Goal: Task Accomplishment & Management: Manage account settings

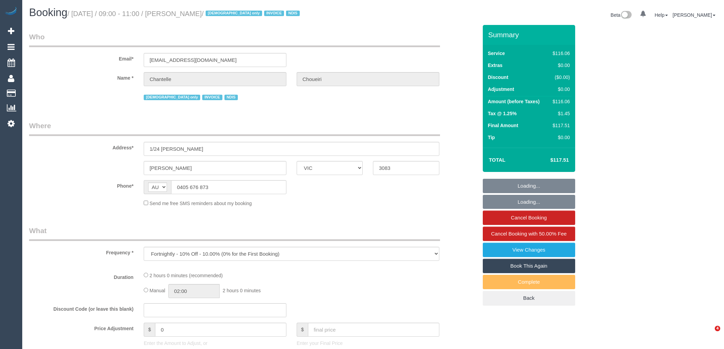
select select "VIC"
select select "number:28"
select select "number:14"
select select "number:19"
select select "number:23"
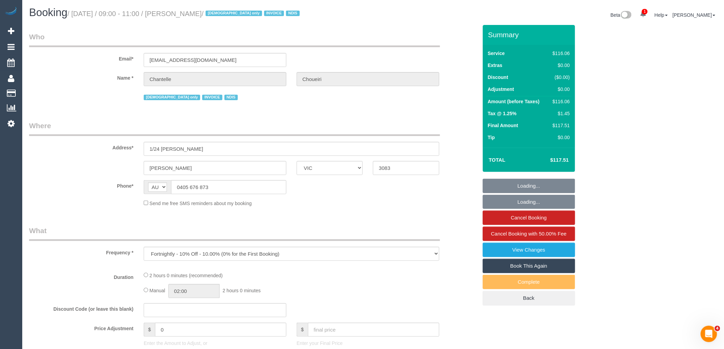
select select "number:35"
select select "number:13"
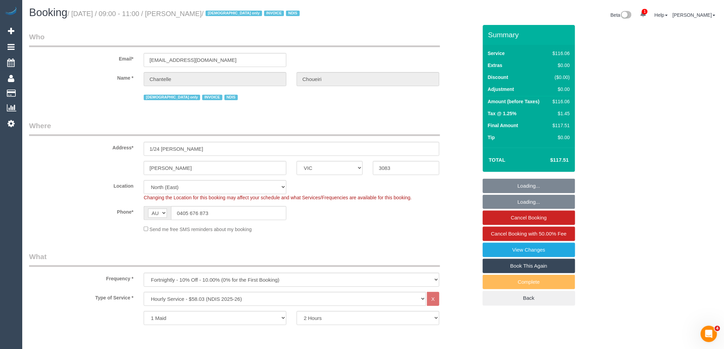
select select "object:1355"
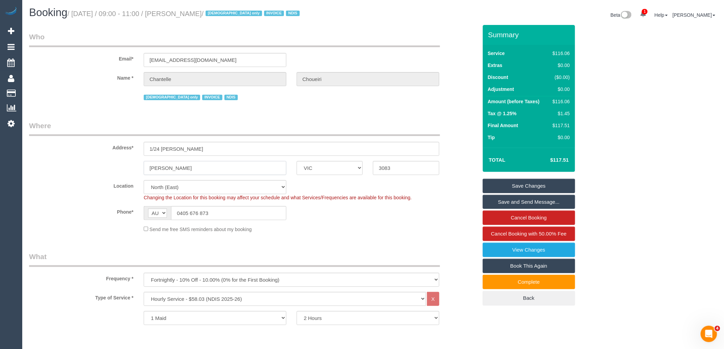
drag, startPoint x: 180, startPoint y: 172, endPoint x: 131, endPoint y: 165, distance: 50.1
click at [132, 166] on div "Kingsbury ACT NSW NT QLD SA TAS VIC WA 3083" at bounding box center [253, 168] width 459 height 14
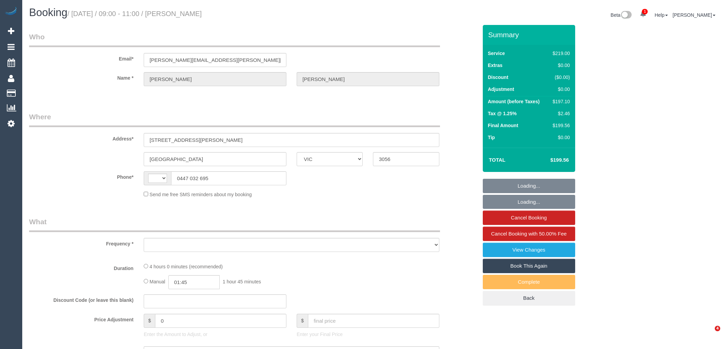
select select "VIC"
select select "object:327"
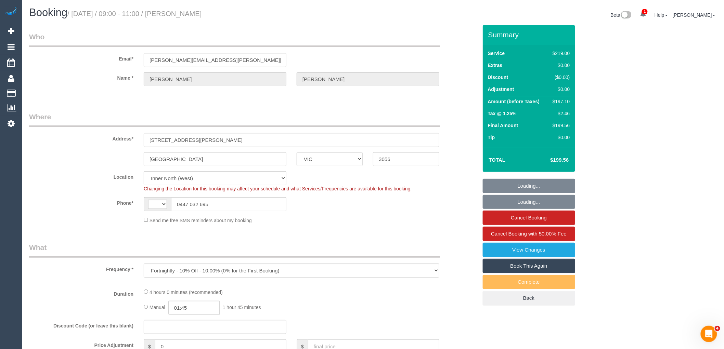
select select "string:AU"
select select "number:28"
select select "number:16"
select select "number:19"
select select "number:22"
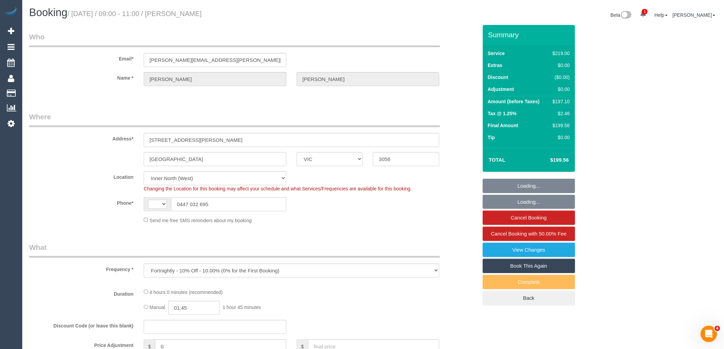
select select "number:34"
select select "number:13"
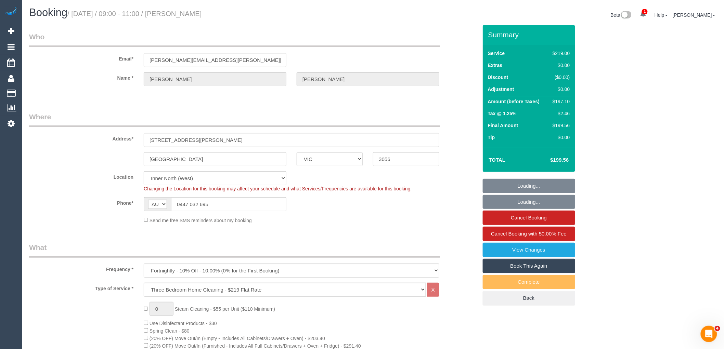
select select "object:829"
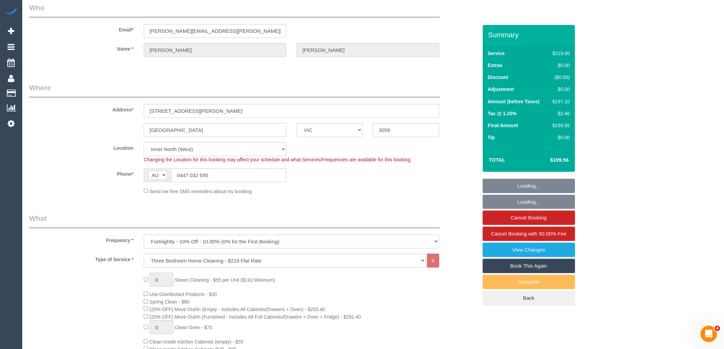
select select "string:stripe-pm_1PAi9H2GScqysDRVOtAcocXW"
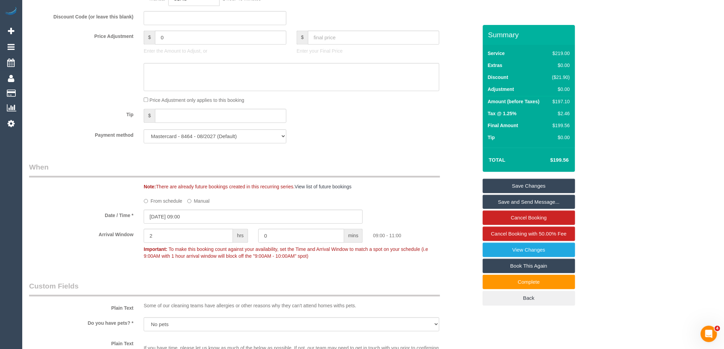
scroll to position [608, 0]
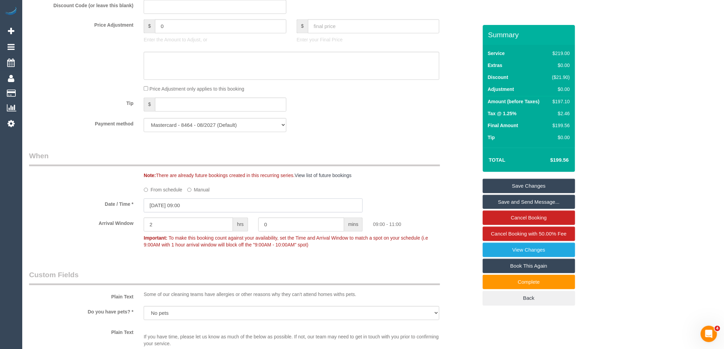
click at [168, 212] on input "07/10/2025 09:00" at bounding box center [253, 205] width 219 height 14
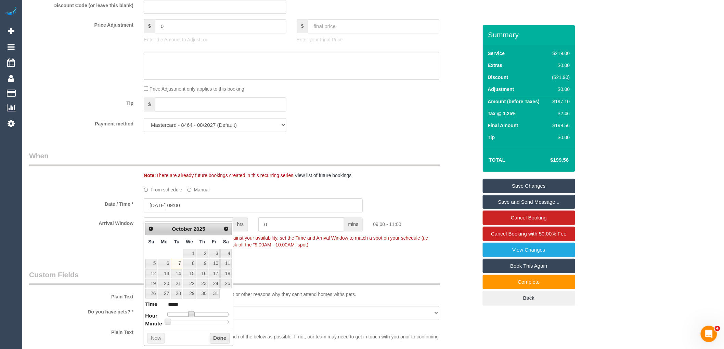
type input "07/10/2025 10:00"
type input "*****"
type input "07/10/2025 11:00"
type input "*****"
type input "07/10/2025 10:00"
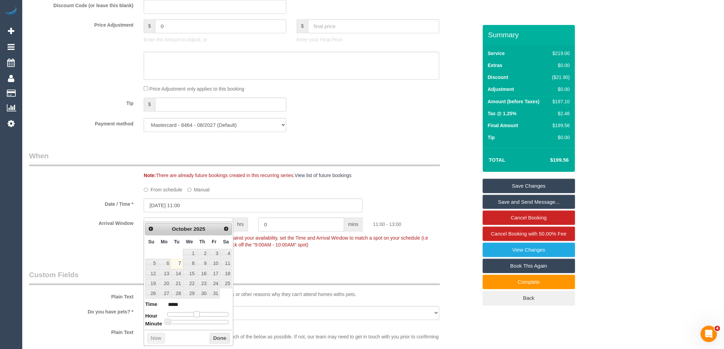
type input "*****"
click at [193, 312] on span at bounding box center [194, 314] width 6 height 6
type input "07/10/2025 10:05"
type input "*****"
type input "07/10/2025 10:10"
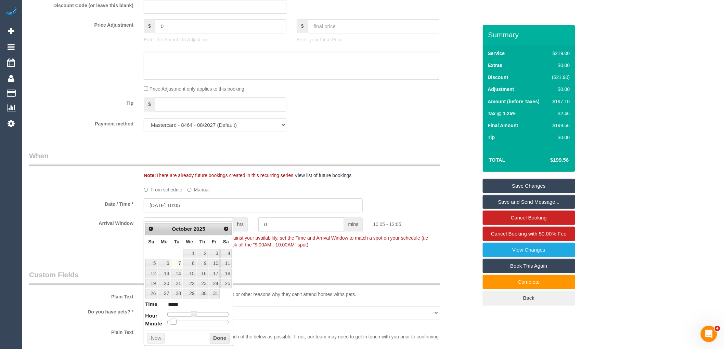
type input "*****"
type input "07/10/2025 10:25"
type input "*****"
drag, startPoint x: 170, startPoint y: 320, endPoint x: 194, endPoint y: 323, distance: 24.6
click at [196, 323] on span at bounding box center [195, 322] width 6 height 6
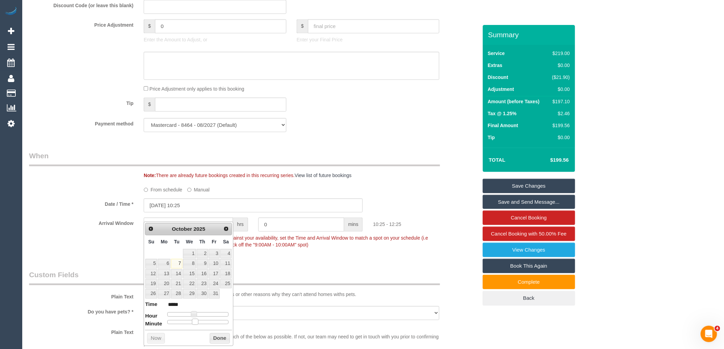
click at [198, 322] on span at bounding box center [195, 322] width 6 height 6
type input "07/10/2025 10:30"
type input "*****"
click at [224, 339] on button "Done" at bounding box center [220, 338] width 20 height 11
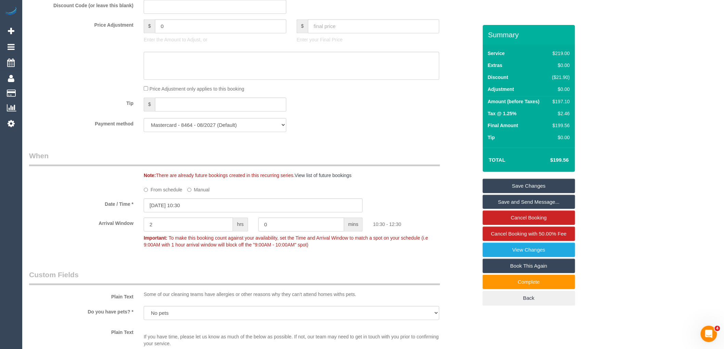
scroll to position [760, 0]
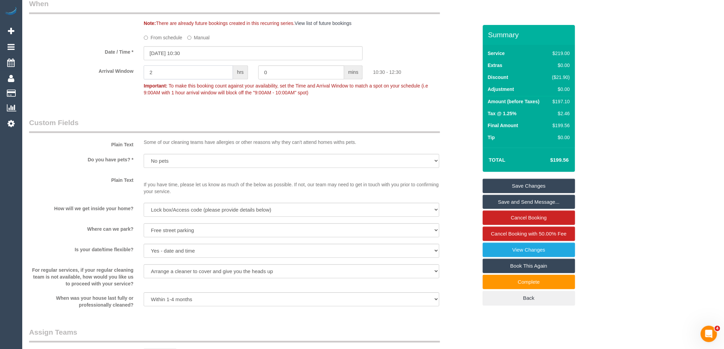
click at [166, 79] on input "2" at bounding box center [188, 72] width 89 height 14
type input "1"
click at [69, 99] on div "Arrival Window 1 hrs 0 mins 10:30 - 11:30 Important: To make this booking count…" at bounding box center [253, 82] width 459 height 34
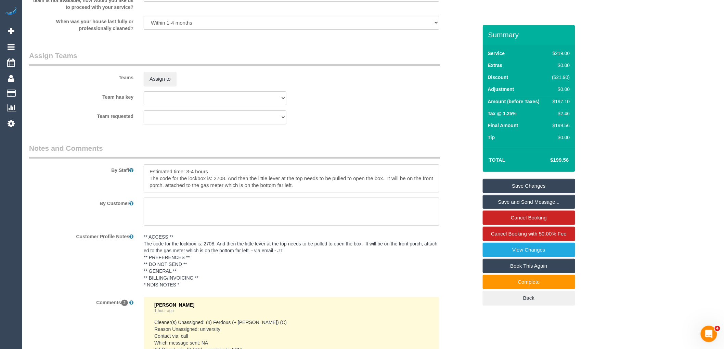
scroll to position [1026, 0]
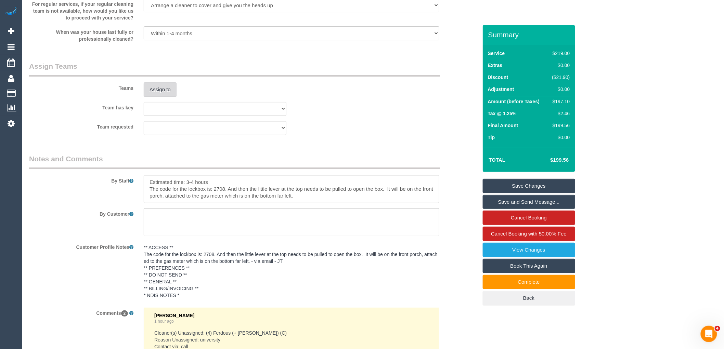
click at [164, 97] on button "Assign to" at bounding box center [160, 89] width 33 height 14
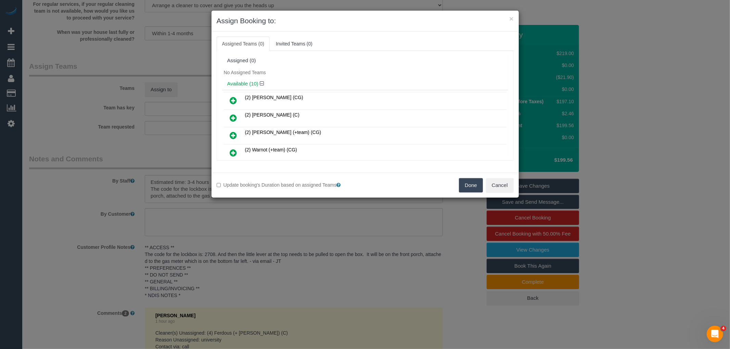
click at [234, 101] on icon at bounding box center [233, 100] width 7 height 8
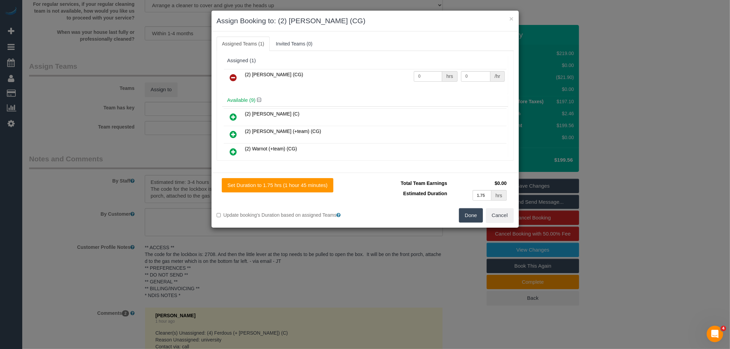
click at [464, 214] on button "Done" at bounding box center [471, 215] width 24 height 14
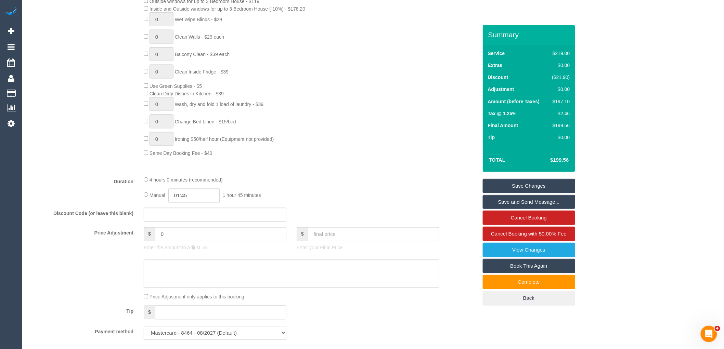
scroll to position [380, 0]
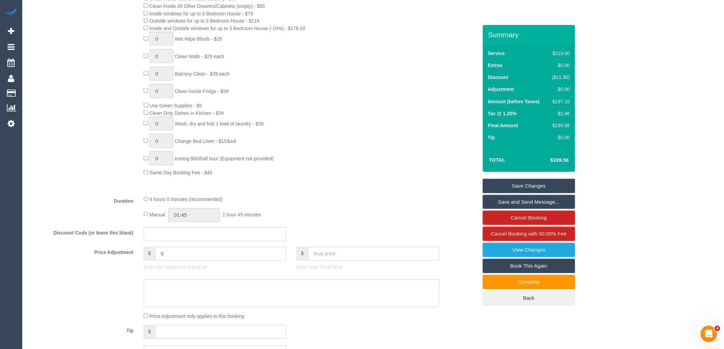
click at [363, 177] on div "0 Steam Cleaning - $55 per Unit ($110 Minimum) Use Disinfectant Products - $30 …" at bounding box center [311, 49] width 344 height 255
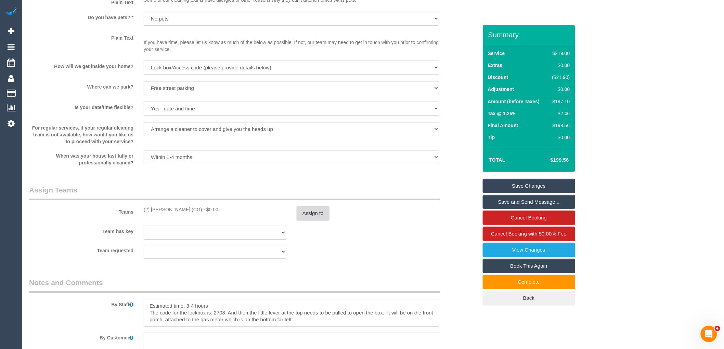
scroll to position [912, 0]
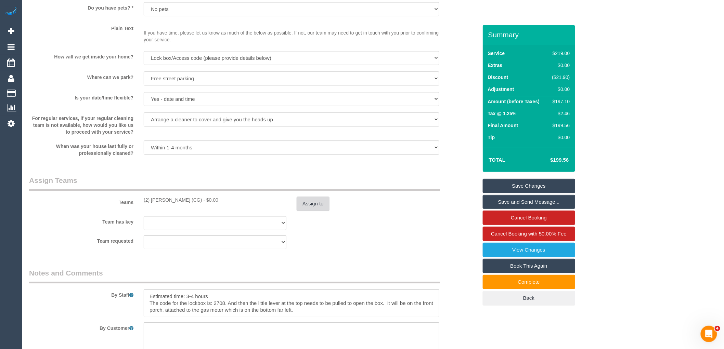
click at [320, 211] on button "Assign to" at bounding box center [313, 204] width 33 height 14
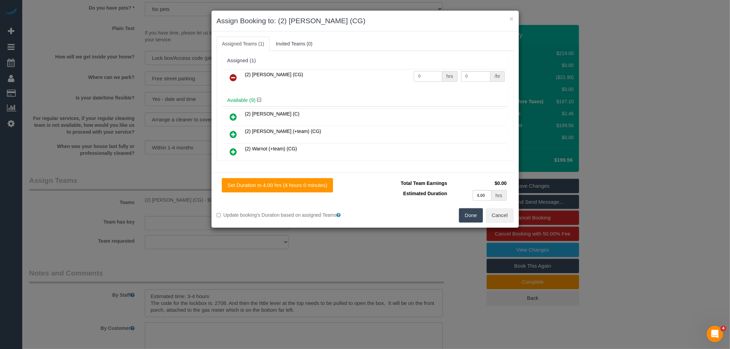
click at [431, 77] on input "0" at bounding box center [428, 76] width 28 height 11
type input "1"
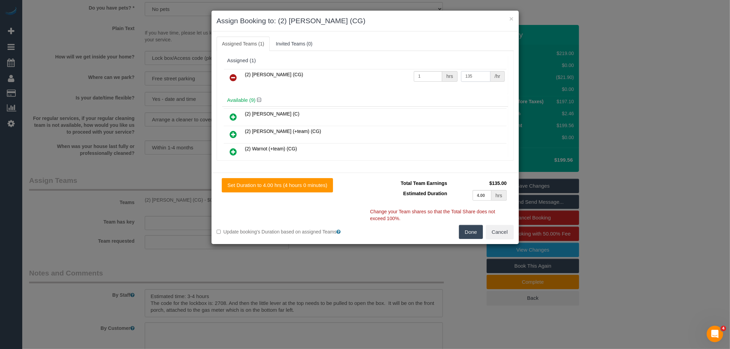
type input "135"
click at [471, 230] on button "Done" at bounding box center [471, 232] width 24 height 14
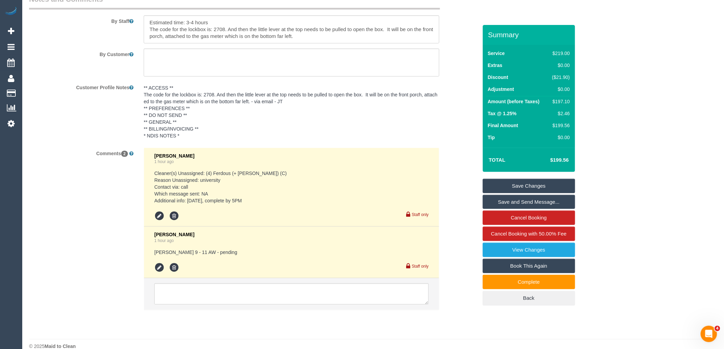
scroll to position [1205, 0]
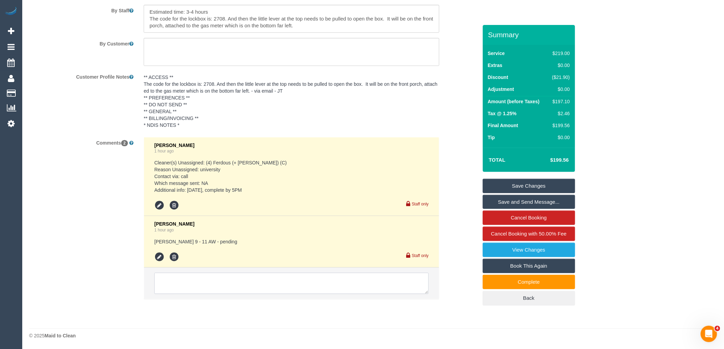
click at [234, 290] on textarea at bounding box center [291, 283] width 274 height 21
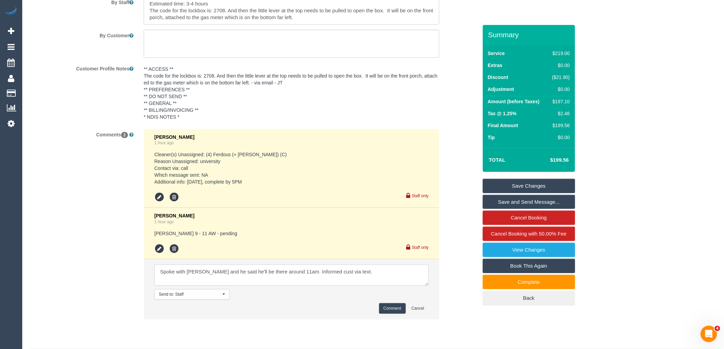
type textarea "Spoke with Binoy and he said he'll be there around 11am. Informed cust via text."
click at [394, 314] on button "Comment" at bounding box center [392, 308] width 27 height 11
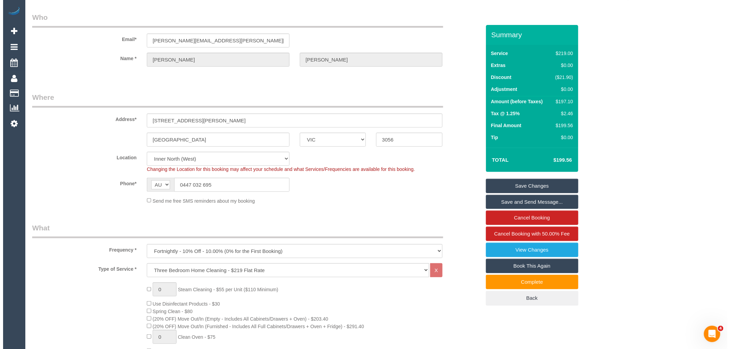
scroll to position [0, 0]
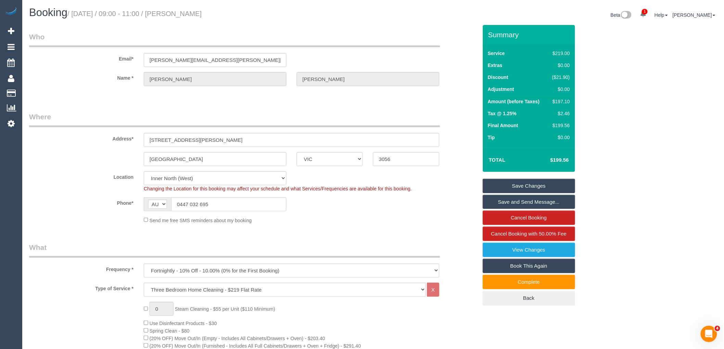
drag, startPoint x: 178, startPoint y: 11, endPoint x: 247, endPoint y: 11, distance: 69.5
click at [247, 11] on h1 "Booking / October 07, 2025 / 09:00 - 11:00 / Melanie Gilbert" at bounding box center [198, 13] width 339 height 12
copy small "Melanie Gilbert"
click at [520, 202] on link "Save and Send Message..." at bounding box center [529, 202] width 92 height 14
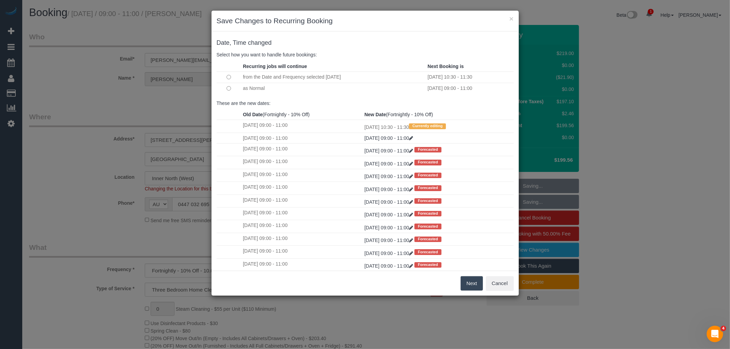
click at [469, 279] on button "Next" at bounding box center [472, 283] width 22 height 14
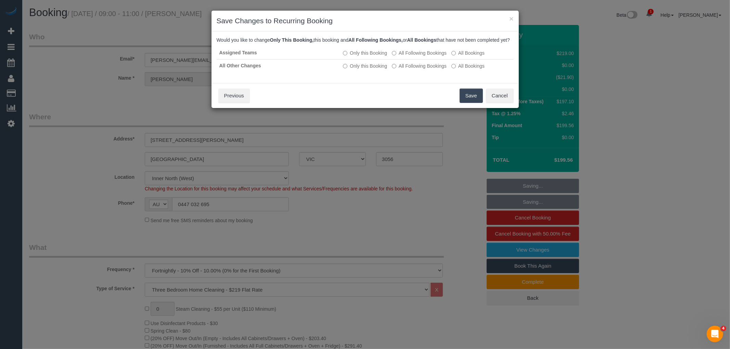
click at [468, 103] on button "Save" at bounding box center [471, 96] width 23 height 14
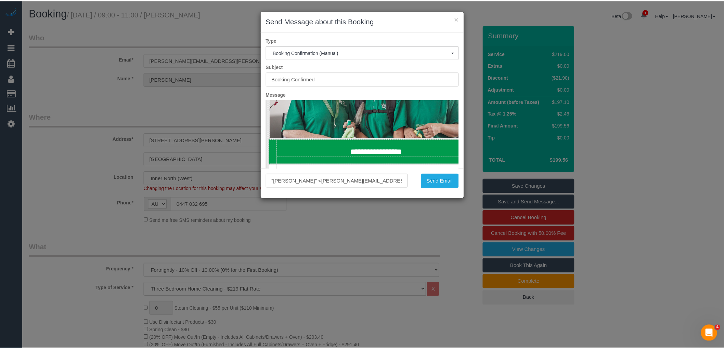
scroll to position [114, 0]
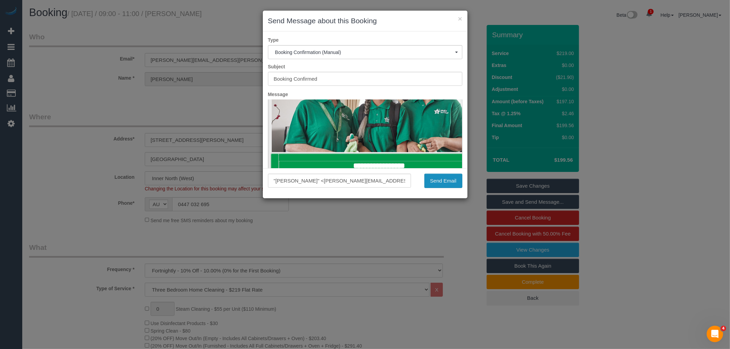
click at [449, 185] on button "Send Email" at bounding box center [443, 181] width 38 height 14
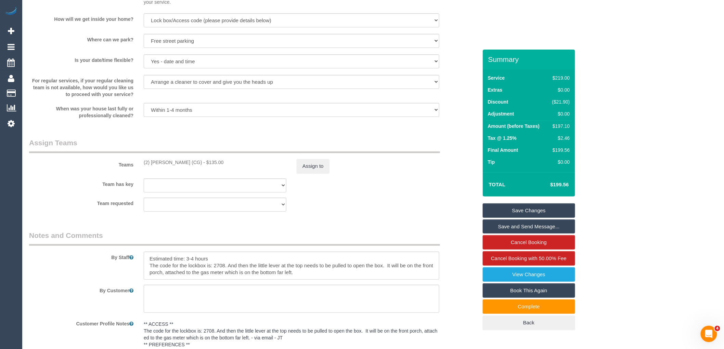
scroll to position [988, 0]
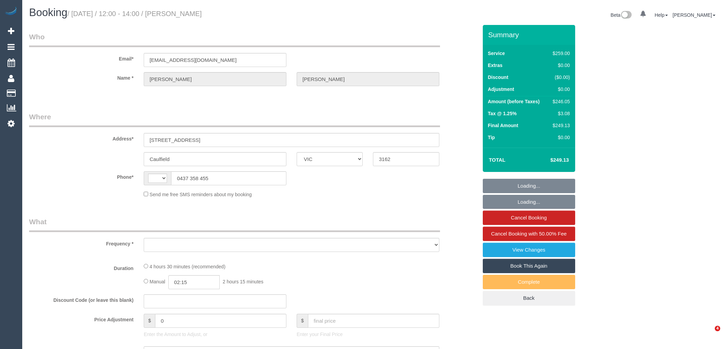
select select "VIC"
select select "string:AU"
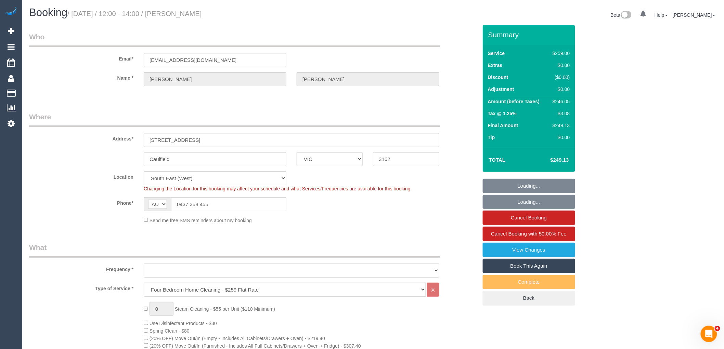
select select "object:696"
select select "string:stripe-pm_1RDI5G2GScqysDRVa0g6mZFW"
select select "number:27"
select select "number:14"
select select "number:19"
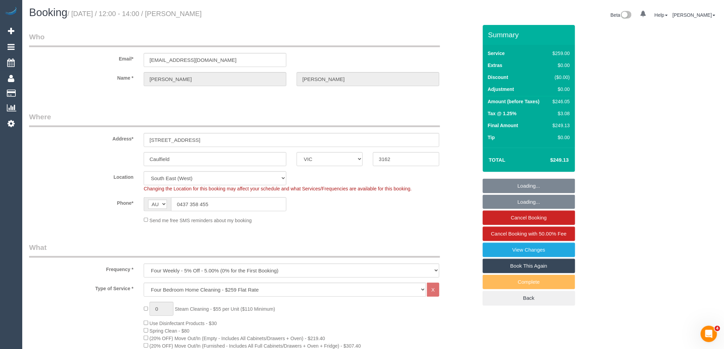
select select "number:22"
select select "number:13"
select select "object:1395"
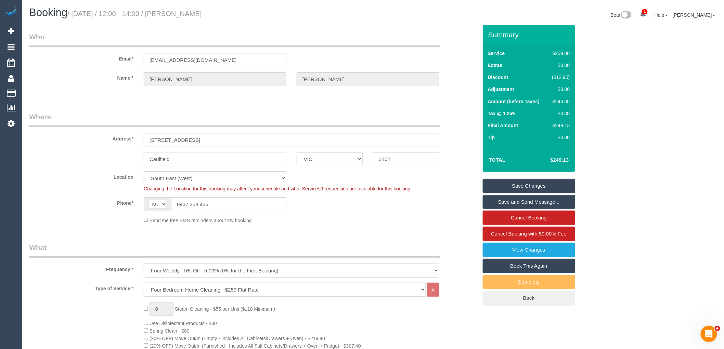
drag, startPoint x: 172, startPoint y: 158, endPoint x: 138, endPoint y: 164, distance: 35.0
click at [138, 164] on div "Caulfield ACT NSW NT QLD SA TAS VIC WA 3162" at bounding box center [253, 159] width 459 height 14
click at [305, 223] on div "Send me free SMS reminders about my booking" at bounding box center [292, 221] width 306 height 8
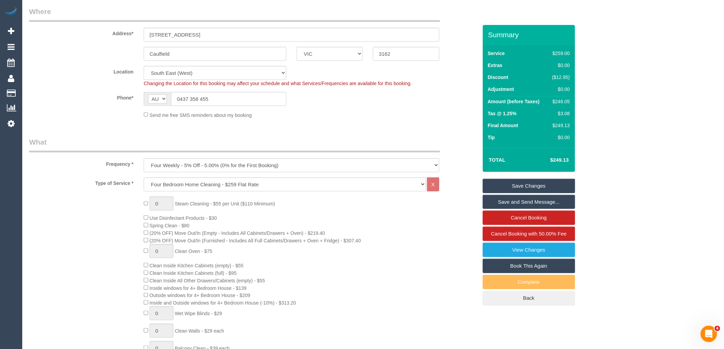
scroll to position [91, 0]
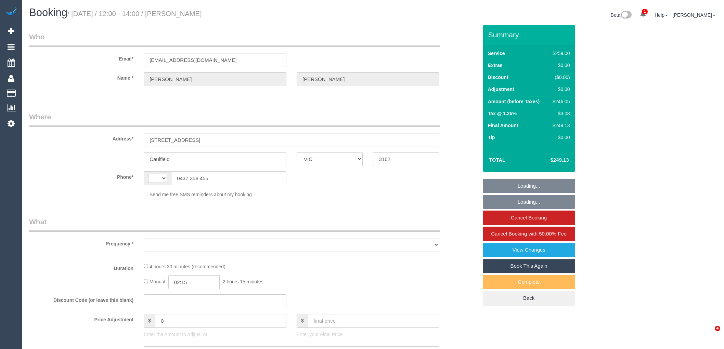
select select "VIC"
select select "string:stripe-pm_1RDI5G2GScqysDRVa0g6mZFW"
select select "number:27"
select select "number:14"
select select "number:19"
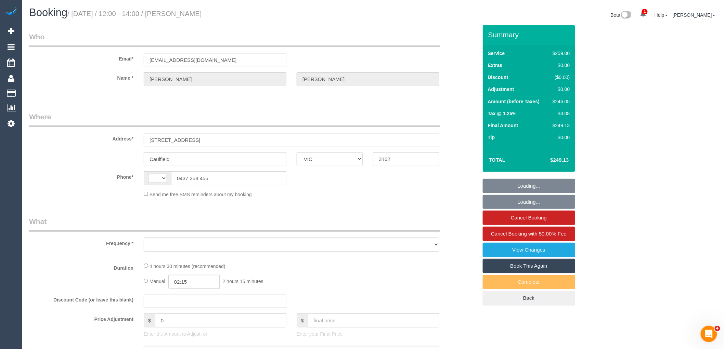
select select "number:22"
select select "number:13"
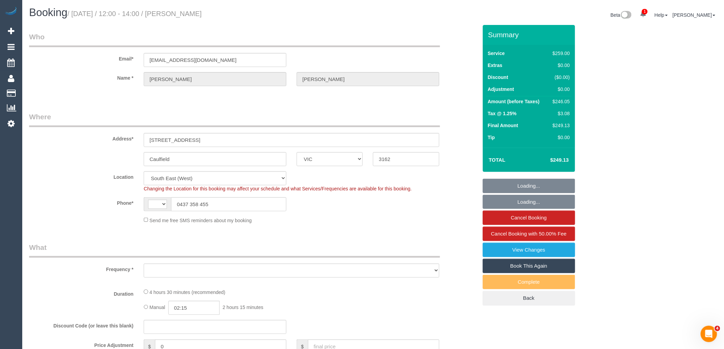
select select "string:AU"
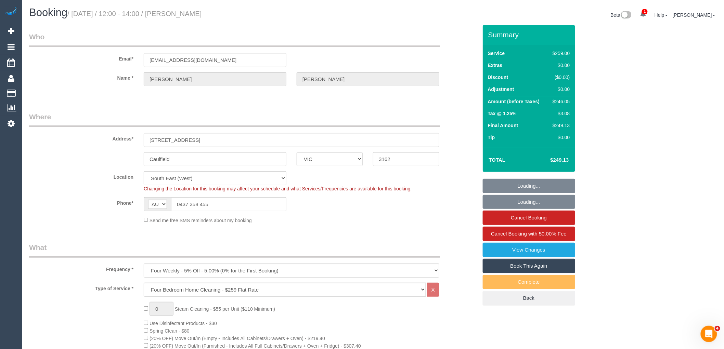
select select "object:861"
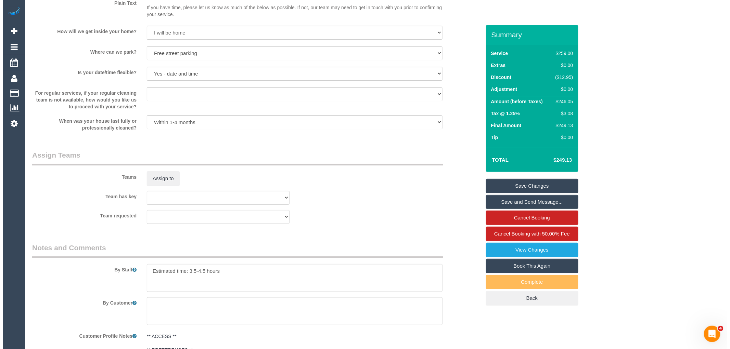
scroll to position [950, 0]
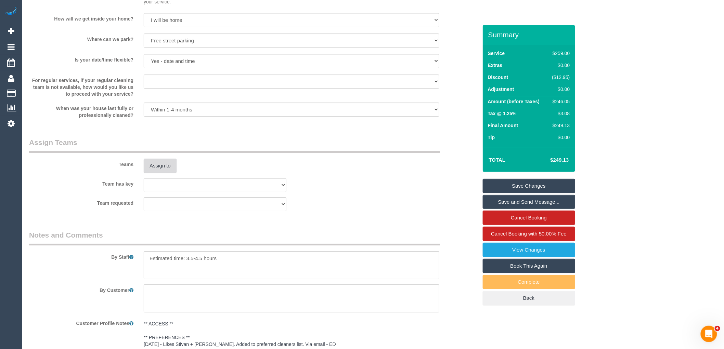
click at [156, 173] on button "Assign to" at bounding box center [160, 166] width 33 height 14
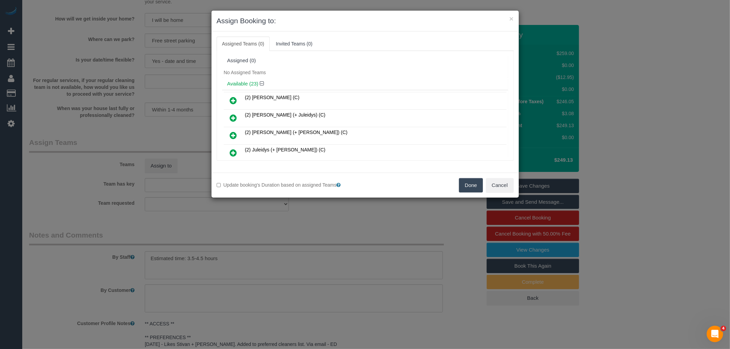
scroll to position [197, 0]
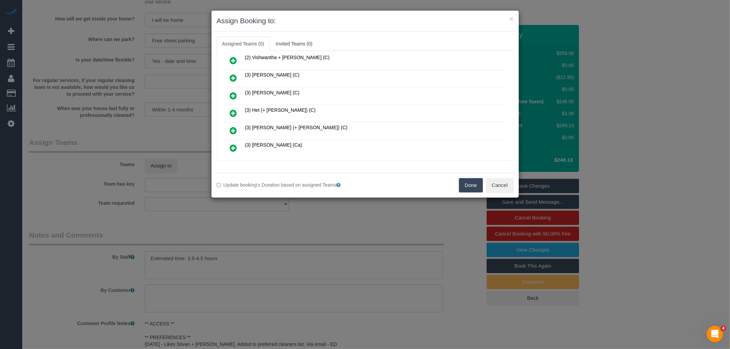
click at [234, 110] on icon at bounding box center [233, 113] width 7 height 8
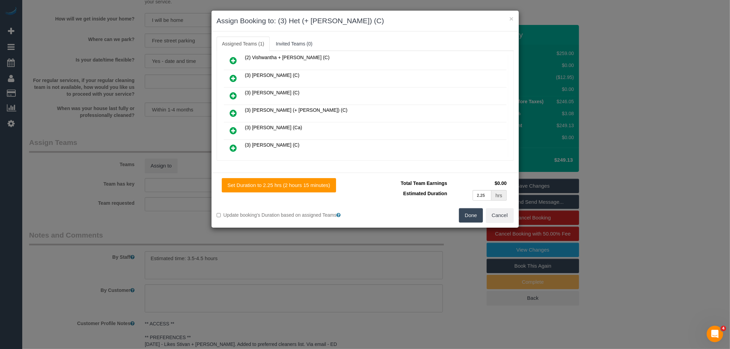
scroll to position [300, 0]
click at [233, 111] on icon at bounding box center [233, 115] width 7 height 8
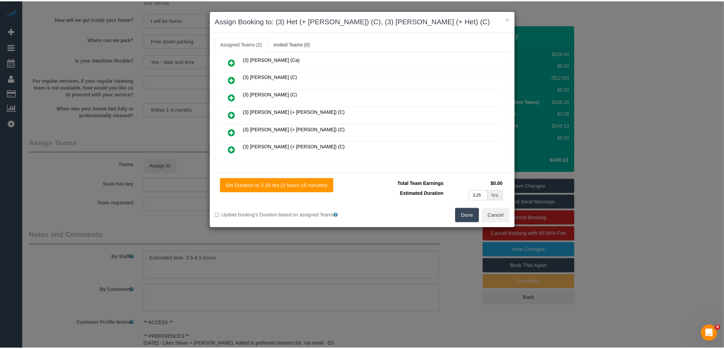
scroll to position [317, 0]
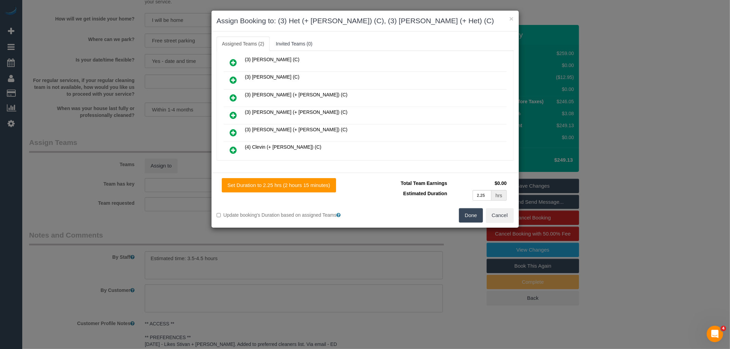
click at [466, 212] on button "Done" at bounding box center [471, 215] width 24 height 14
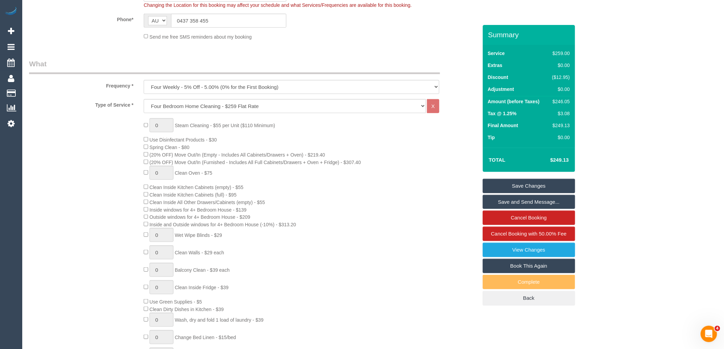
scroll to position [228, 0]
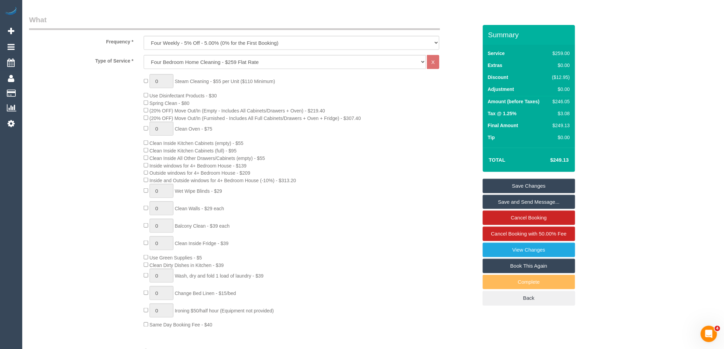
drag, startPoint x: 364, startPoint y: 233, endPoint x: 375, endPoint y: 231, distance: 11.5
click at [364, 233] on div "0 Steam Cleaning - $55 per Unit ($110 Minimum) Use Disinfectant Products - $30 …" at bounding box center [311, 201] width 344 height 255
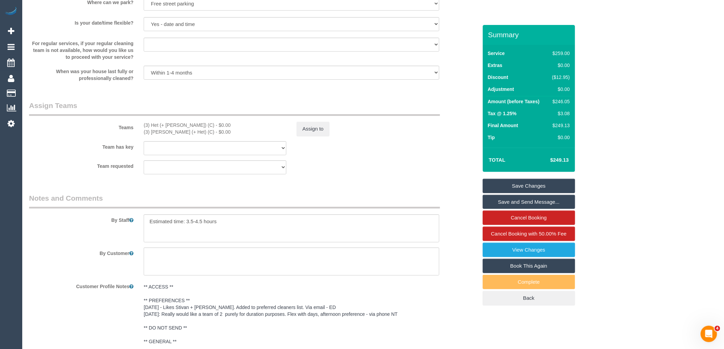
scroll to position [986, 0]
click at [311, 134] on button "Assign to" at bounding box center [313, 129] width 33 height 14
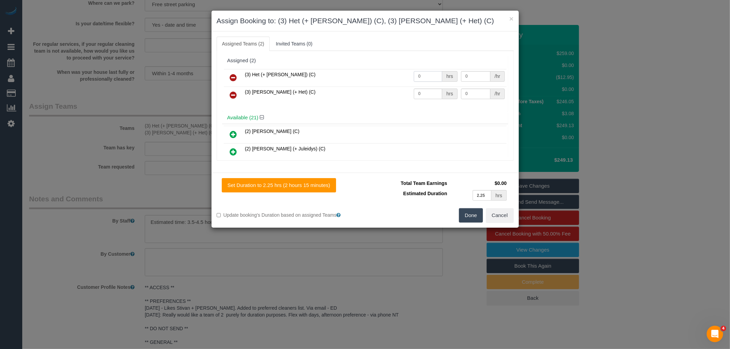
click at [416, 76] on input "0" at bounding box center [428, 76] width 28 height 11
type input "1"
type input "77.5"
click at [430, 92] on input "0" at bounding box center [428, 94] width 28 height 11
type input "1"
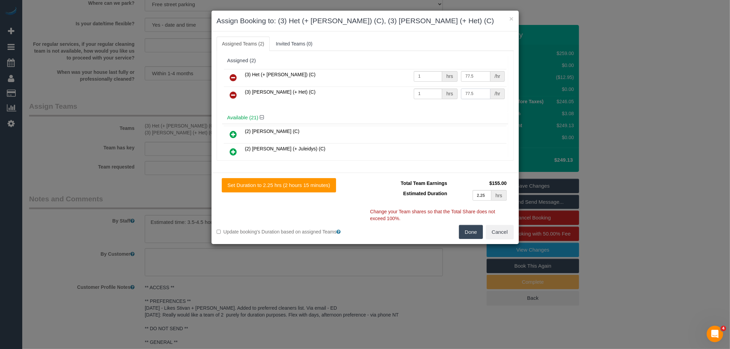
type input "77.5"
click at [470, 230] on button "Done" at bounding box center [471, 232] width 24 height 14
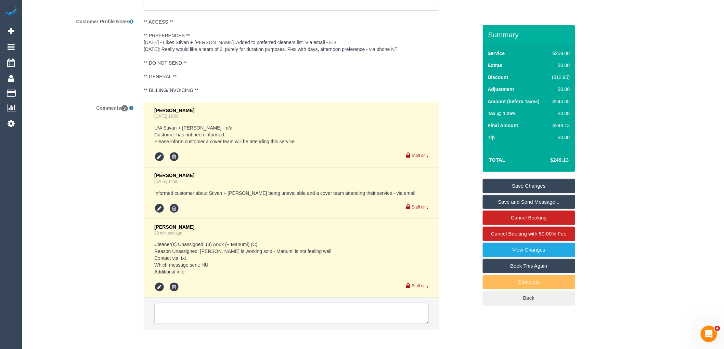
scroll to position [1291, 0]
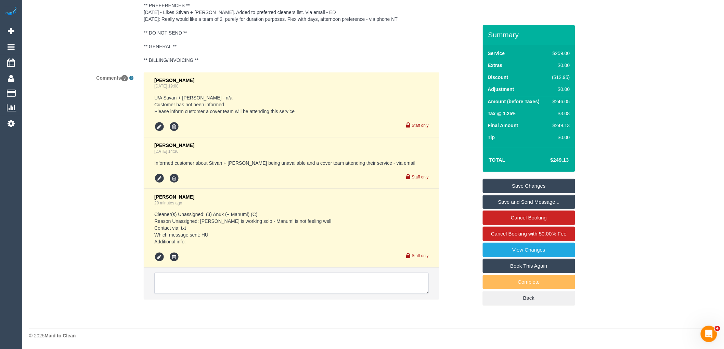
click at [244, 273] on textarea at bounding box center [291, 283] width 274 height 21
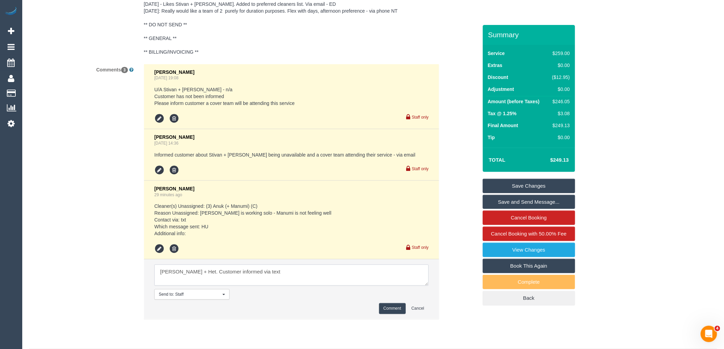
type textarea "Ronak + Het. Customer informed via text"
click at [395, 314] on button "Comment" at bounding box center [392, 308] width 27 height 11
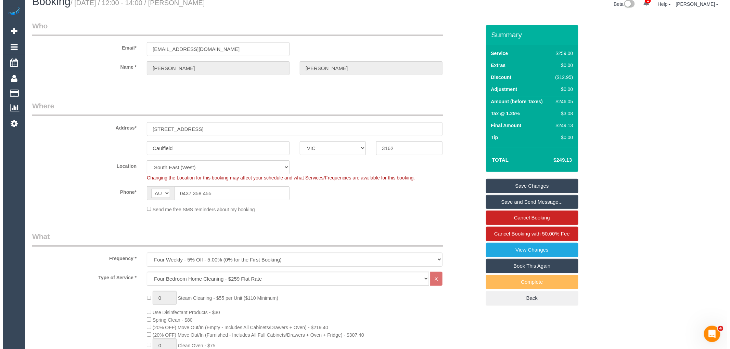
scroll to position [0, 0]
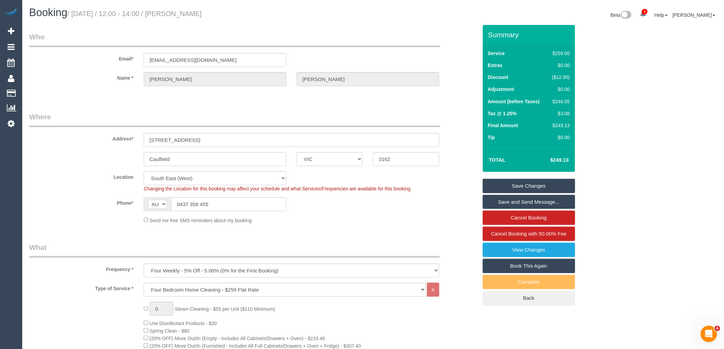
drag, startPoint x: 180, startPoint y: 12, endPoint x: 256, endPoint y: 23, distance: 76.7
click at [256, 23] on div "Booking / October 07, 2025 / 12:00 - 14:00 / Rachel Oppedisano Beta 1 Your Noti…" at bounding box center [373, 16] width 698 height 18
copy div "Rachel Oppedisano Beta 1 Your Notifications You have 0 alerts × You have 2 to c…"
click at [202, 13] on small "/ October 07, 2025 / 12:00 - 14:00 / Rachel Oppedisano" at bounding box center [134, 14] width 134 height 8
drag, startPoint x: 180, startPoint y: 9, endPoint x: 240, endPoint y: 12, distance: 59.3
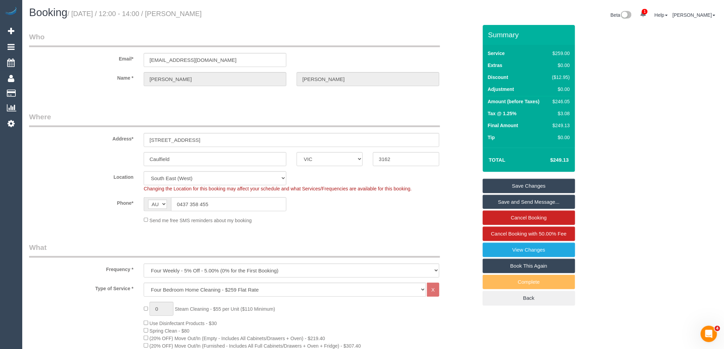
click at [240, 12] on h1 "Booking / October 07, 2025 / 12:00 - 14:00 / Rachel Oppedisano" at bounding box center [198, 13] width 339 height 12
copy small "Rachel Oppedisano"
click at [535, 200] on link "Save and Send Message..." at bounding box center [529, 202] width 92 height 14
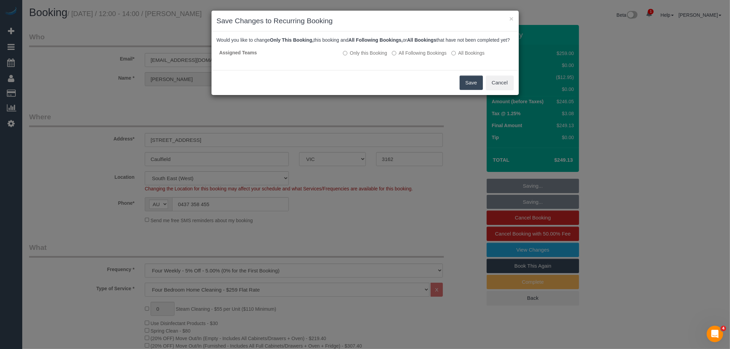
click at [473, 89] on button "Save" at bounding box center [471, 83] width 23 height 14
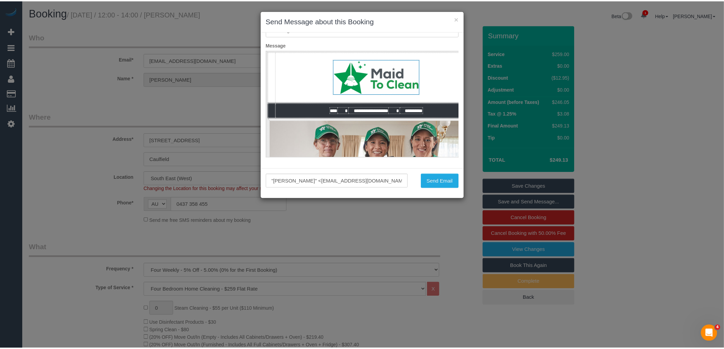
scroll to position [50, 0]
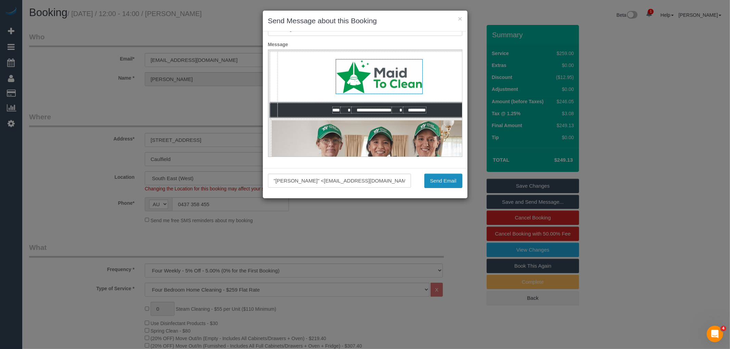
click at [443, 178] on button "Send Email" at bounding box center [443, 181] width 38 height 14
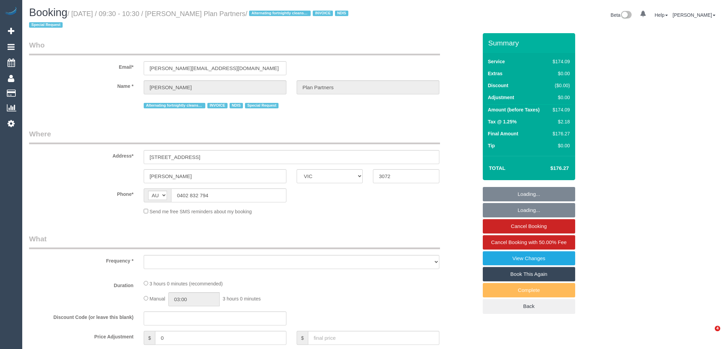
select select "VIC"
select select "object:732"
select select "180"
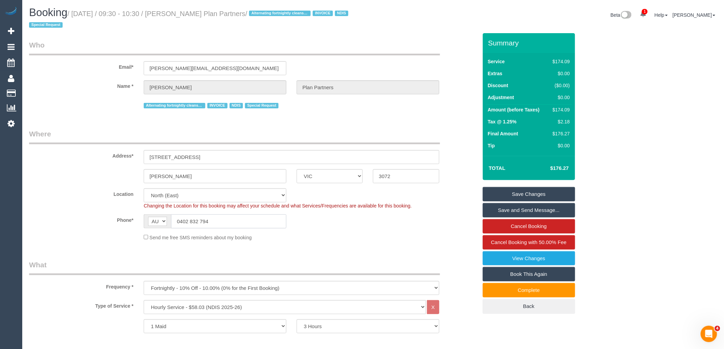
drag, startPoint x: 203, startPoint y: 223, endPoint x: 181, endPoint y: 209, distance: 26.0
click at [179, 220] on input "0402 832 794" at bounding box center [228, 222] width 115 height 14
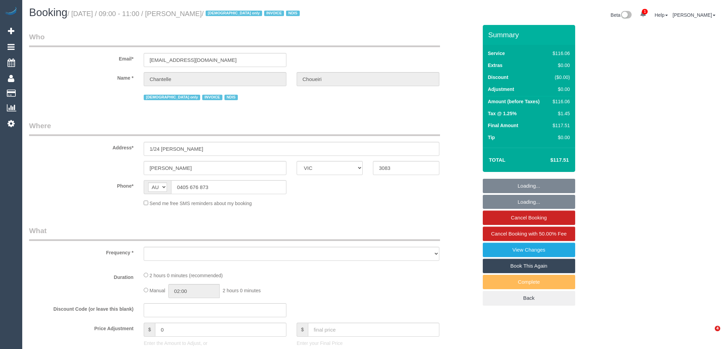
select select "VIC"
select select "number:28"
select select "number:14"
select select "number:19"
select select "number:23"
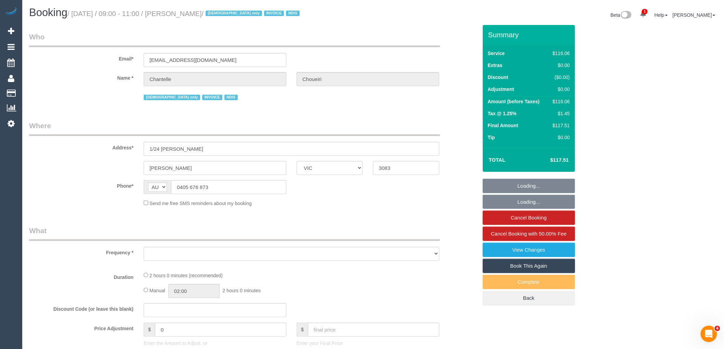
select select "number:35"
select select "number:13"
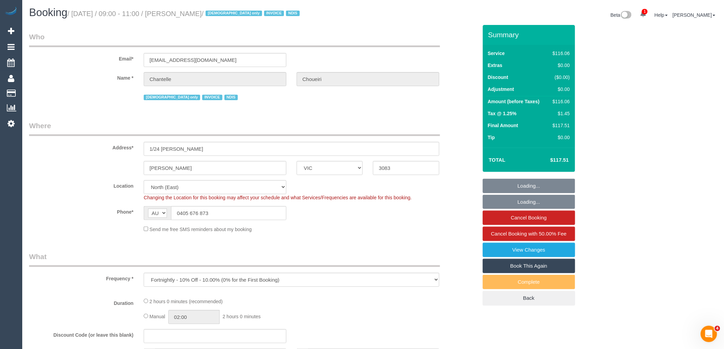
select select "object:1283"
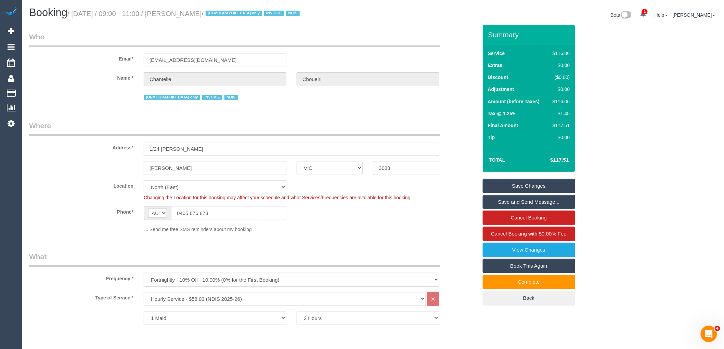
drag, startPoint x: 220, startPoint y: 216, endPoint x: 180, endPoint y: 213, distance: 39.8
click at [180, 213] on input "0405 676 873" at bounding box center [228, 213] width 115 height 14
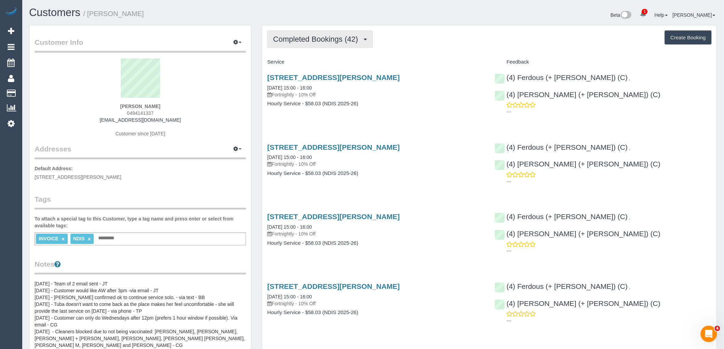
click at [325, 39] on span "Completed Bookings (42)" at bounding box center [317, 39] width 88 height 9
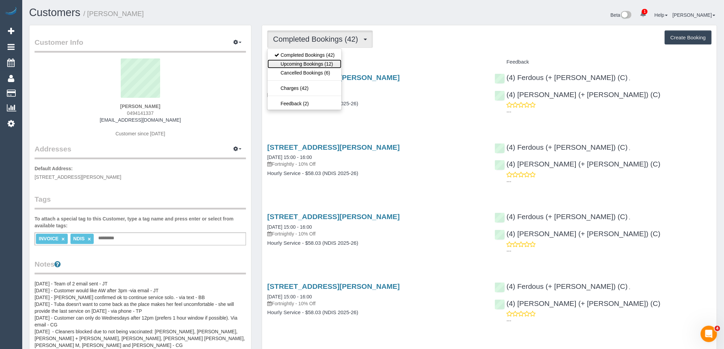
click at [310, 62] on link "Upcoming Bookings (12)" at bounding box center [305, 64] width 74 height 9
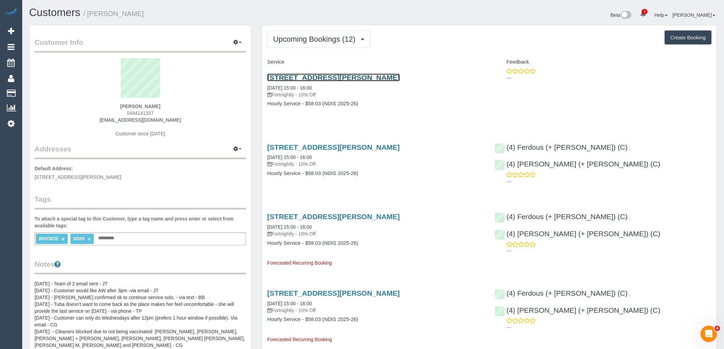
click at [338, 74] on link "108 Edwin Street, Heidelberg Heights, VIC 3081" at bounding box center [333, 78] width 132 height 8
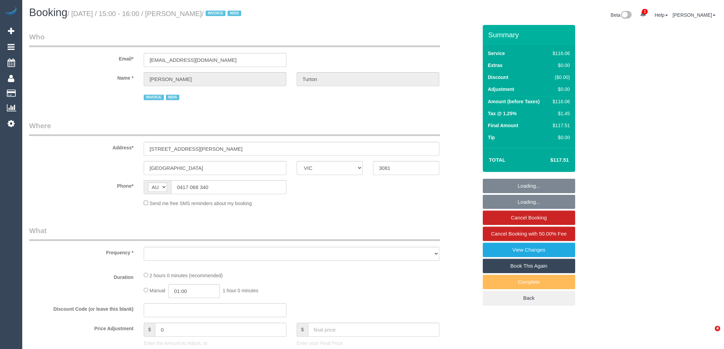
select select "VIC"
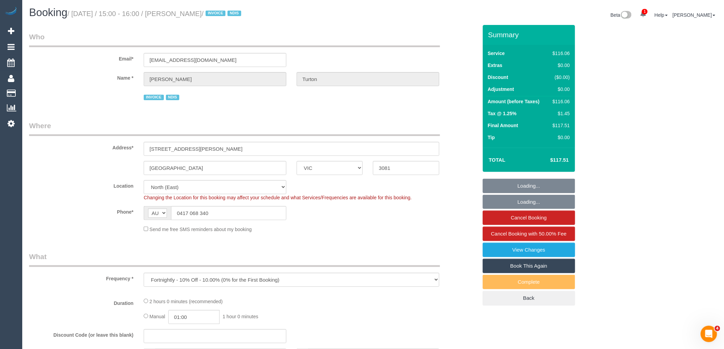
select select "object:783"
select select "number:30"
select select "number:14"
select select "number:19"
select select "number:25"
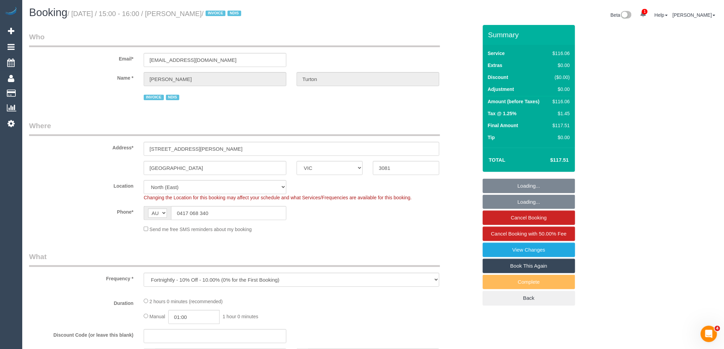
select select "number:35"
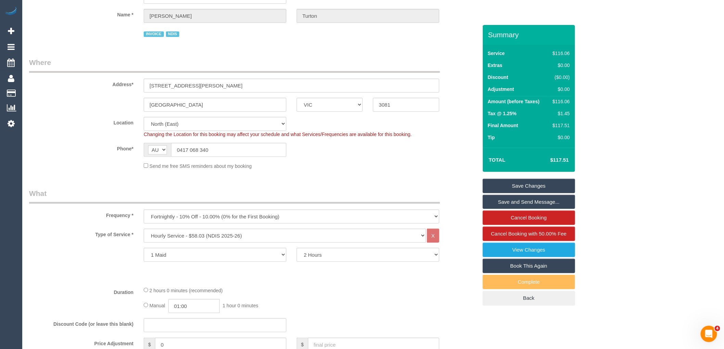
scroll to position [63, 0]
drag, startPoint x: 218, startPoint y: 149, endPoint x: 180, endPoint y: 148, distance: 38.3
click at [179, 148] on input "0417 068 340" at bounding box center [228, 151] width 115 height 14
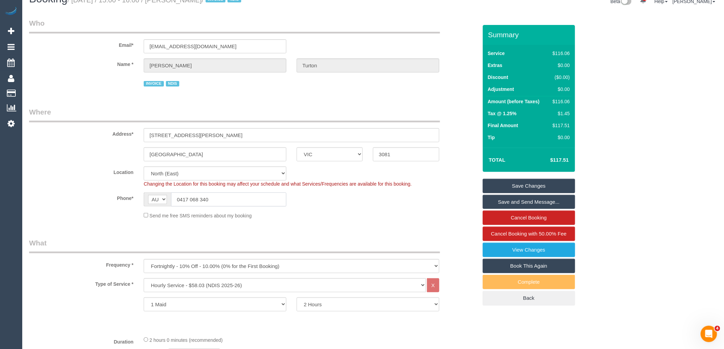
scroll to position [0, 0]
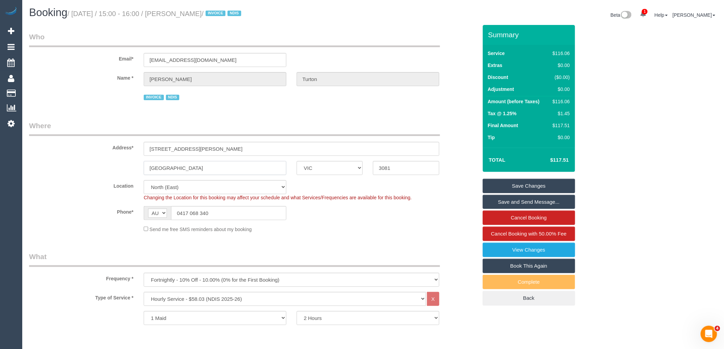
drag, startPoint x: 199, startPoint y: 172, endPoint x: 165, endPoint y: 158, distance: 37.6
click at [135, 154] on sui-booking-address "Address* [STREET_ADDRESS][PERSON_NAME] [GEOGRAPHIC_DATA] ACT [GEOGRAPHIC_DATA] …" at bounding box center [253, 148] width 449 height 54
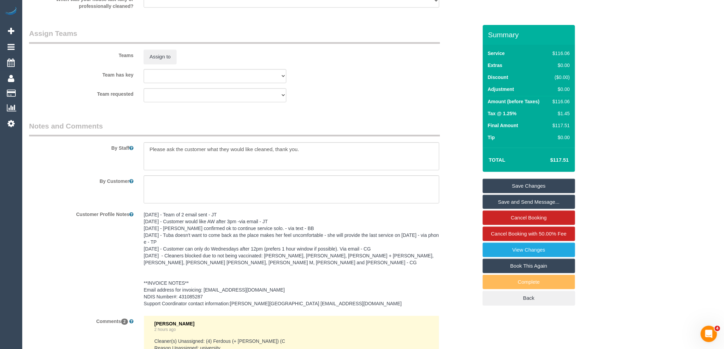
scroll to position [1013, 0]
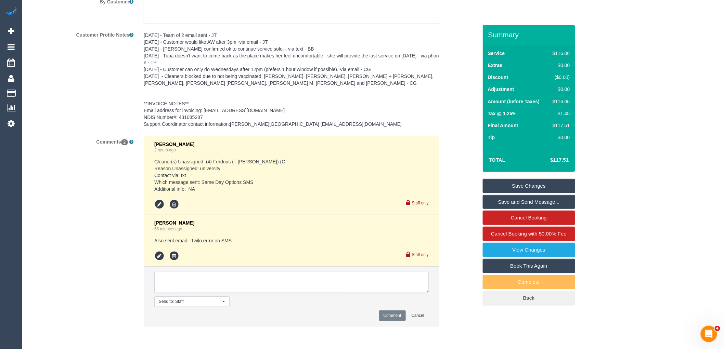
click at [294, 284] on textarea at bounding box center [291, 282] width 274 height 21
type textarea "Spoke with Chris and he advised that we can skip for today"
click at [387, 314] on button "Comment" at bounding box center [392, 316] width 27 height 11
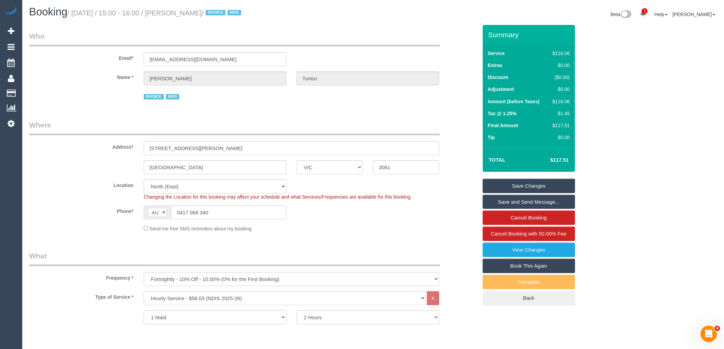
scroll to position [0, 0]
click at [527, 218] on link "Cancel Booking" at bounding box center [529, 218] width 92 height 14
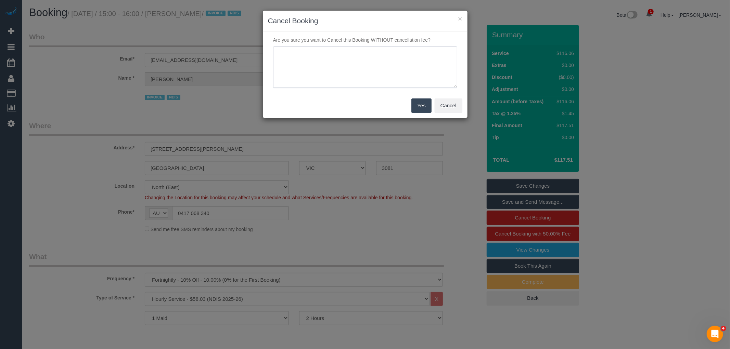
click at [374, 67] on textarea at bounding box center [365, 68] width 184 height 42
click at [319, 50] on textarea at bounding box center [365, 68] width 184 height 42
type textarea "Spoke with Chris via phone and he advised that we can skip for today - RM"
click at [423, 102] on button "Yes" at bounding box center [421, 106] width 20 height 14
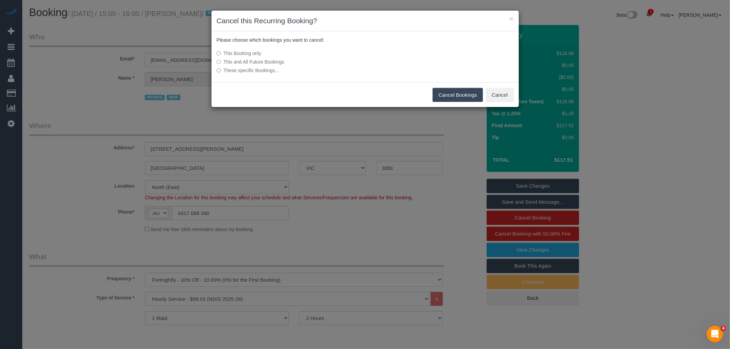
click at [444, 94] on button "Cancel Bookings" at bounding box center [457, 95] width 50 height 14
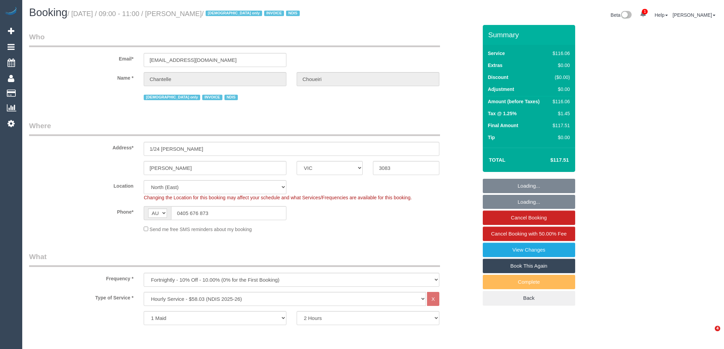
select select "VIC"
select select "number:28"
select select "number:14"
select select "number:19"
select select "number:23"
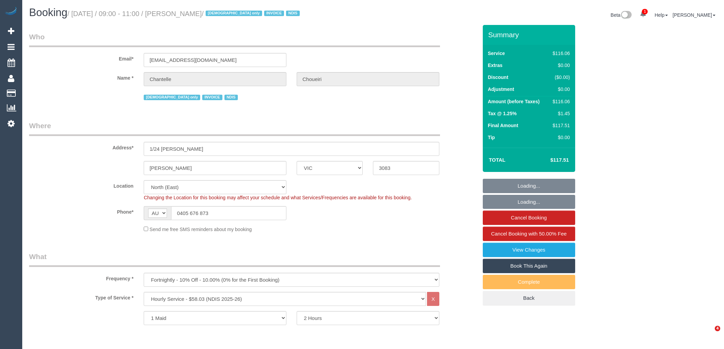
select select "number:35"
select select "number:13"
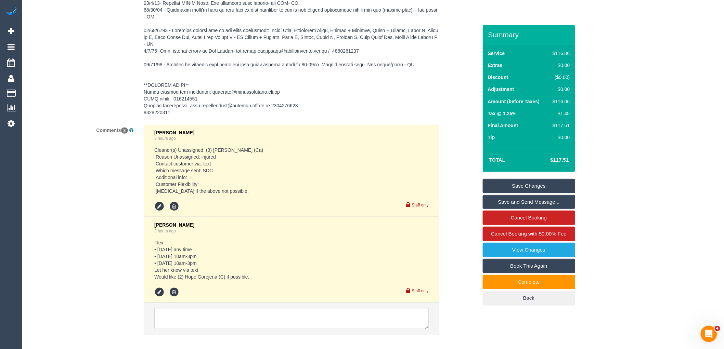
scroll to position [1314, 0]
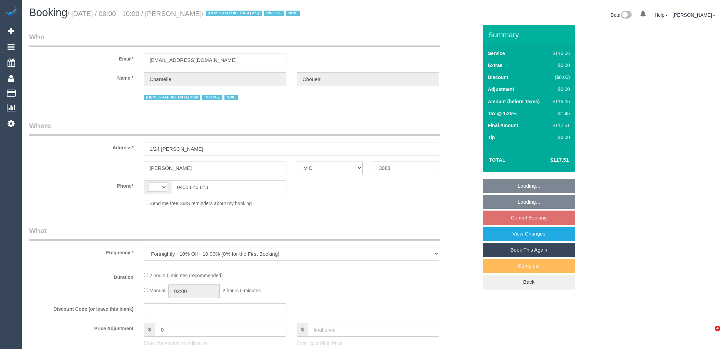
select select "VIC"
select select "string:AU"
select select "number:28"
select select "number:14"
select select "number:19"
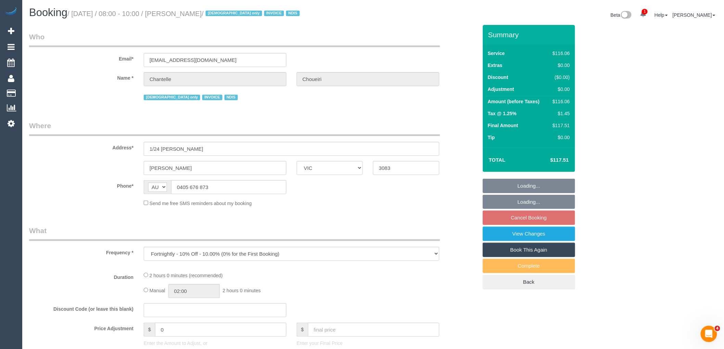
select select "number:23"
select select "number:35"
select select "number:13"
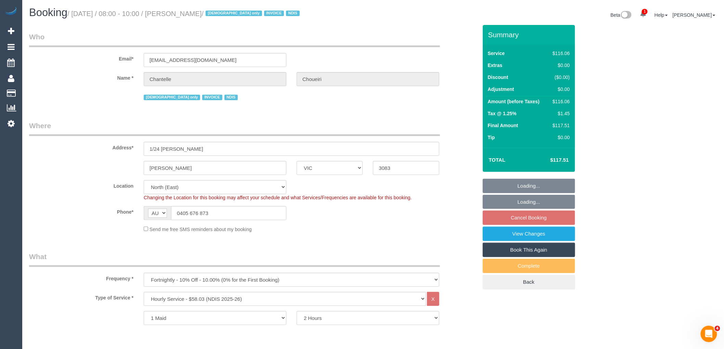
select select "object:807"
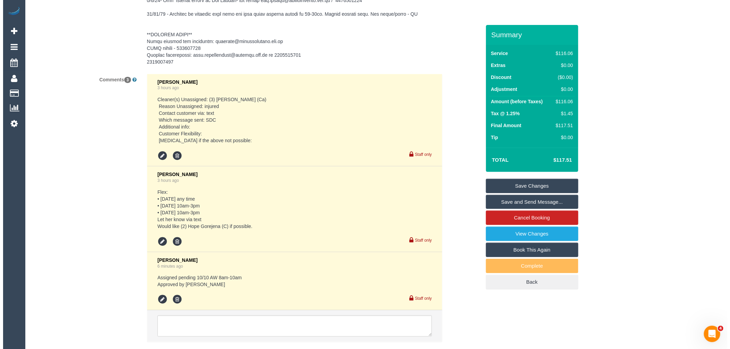
scroll to position [1369, 0]
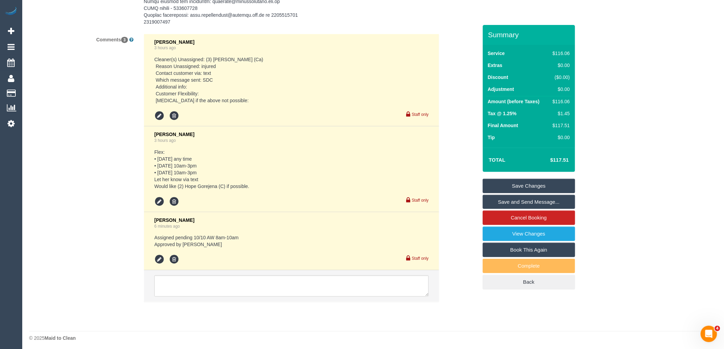
click at [514, 202] on link "Save and Send Message..." at bounding box center [529, 202] width 92 height 14
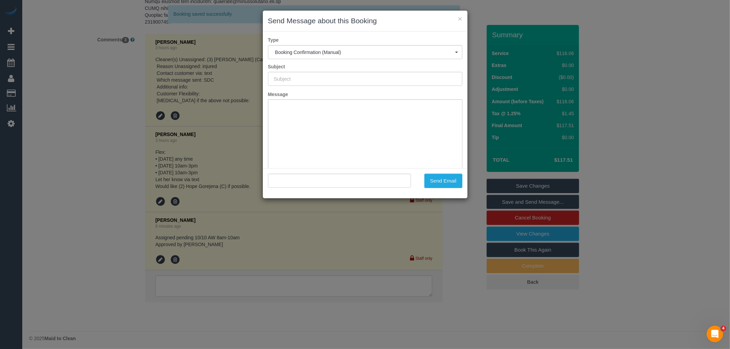
scroll to position [0, 0]
type input "Booking Confirmed"
type input ""[PERSON_NAME]" <[PERSON_NAME][EMAIL_ADDRESS][PERSON_NAME][DOMAIN_NAME]>"
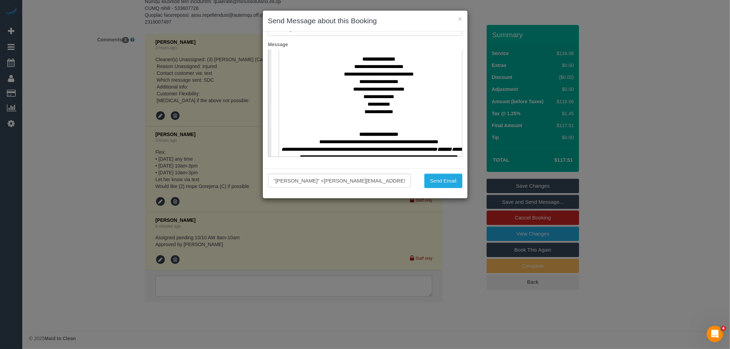
scroll to position [266, 0]
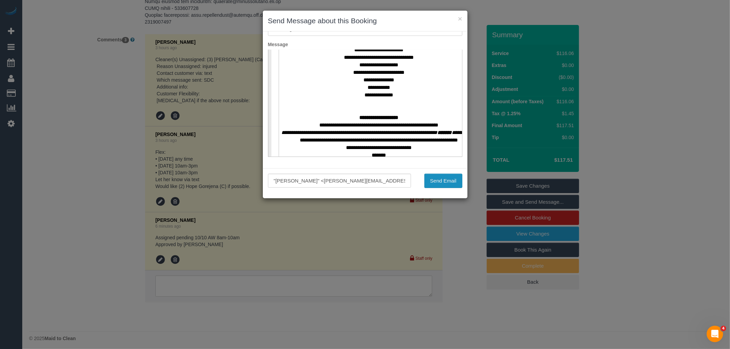
click at [439, 182] on button "Send Email" at bounding box center [443, 181] width 38 height 14
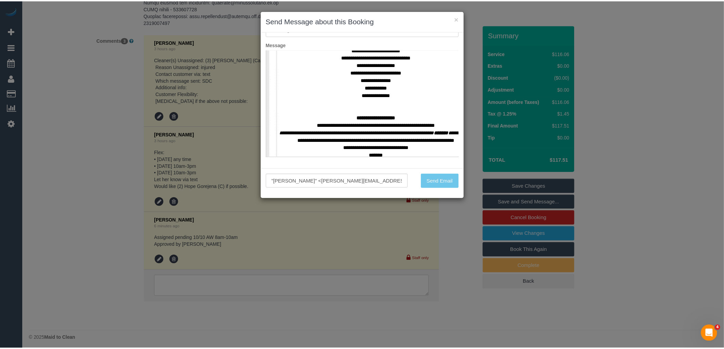
scroll to position [1393, 0]
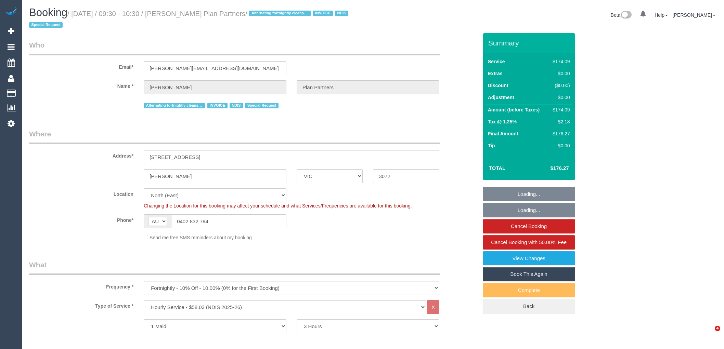
select select "VIC"
select select "180"
select select "number:28"
select select "number:14"
select select "number:19"
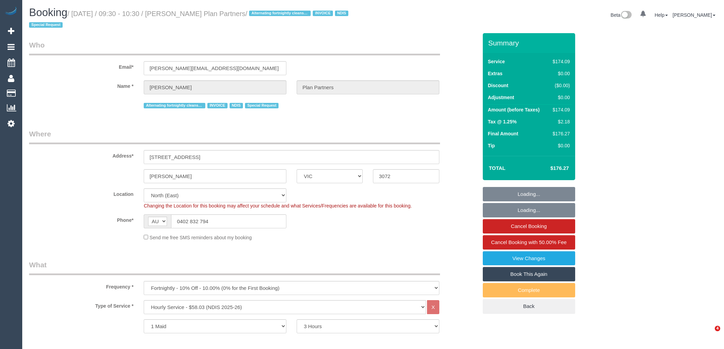
select select "number:25"
select select "number:35"
select select "number:11"
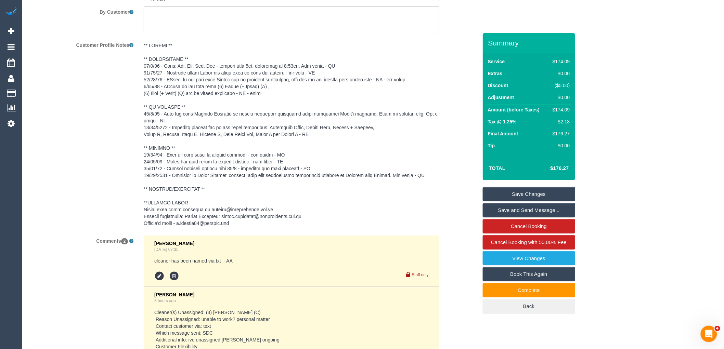
scroll to position [1111, 0]
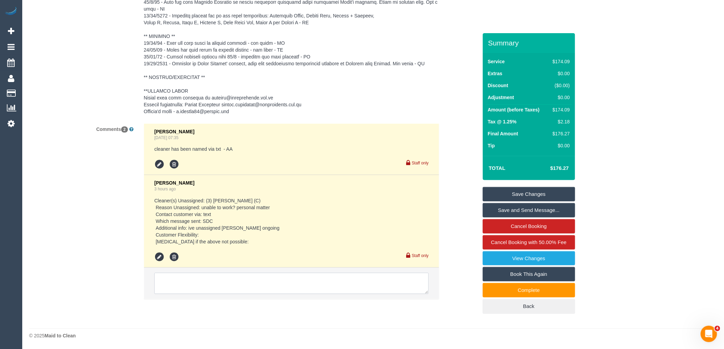
click at [306, 288] on textarea at bounding box center [291, 283] width 274 height 21
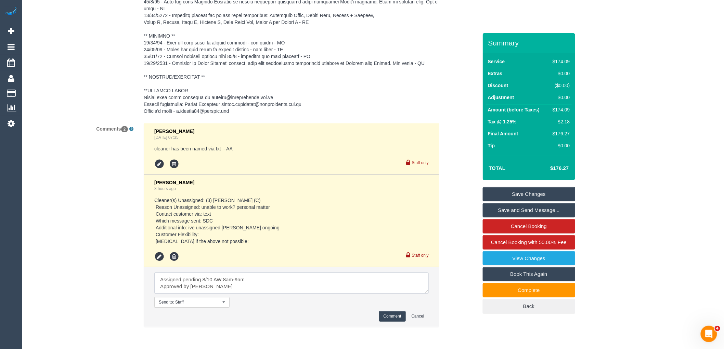
type textarea "Assigned pending 8/10 AW 8am-9am Approved by [PERSON_NAME]"
click at [397, 316] on button "Comment" at bounding box center [392, 316] width 27 height 11
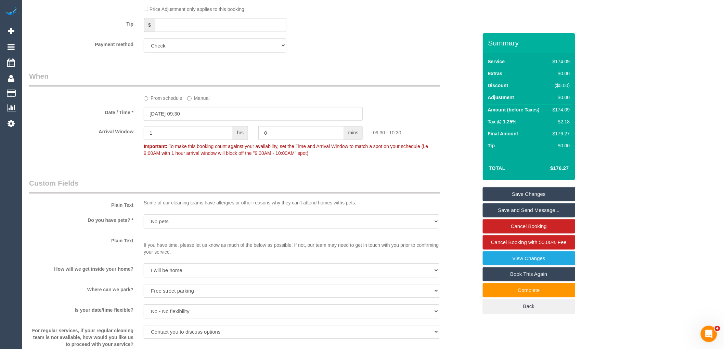
scroll to position [465, 0]
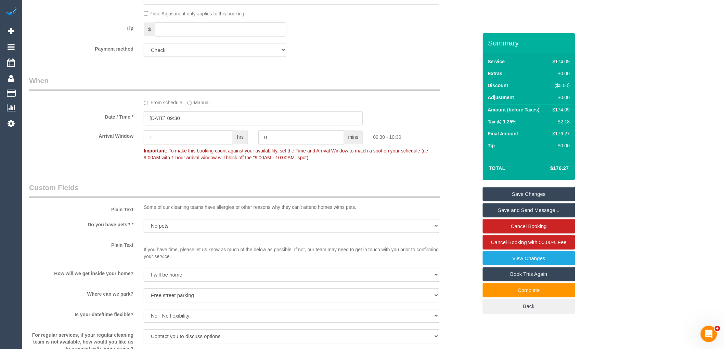
click at [198, 116] on input "[DATE] 09:30" at bounding box center [253, 119] width 219 height 14
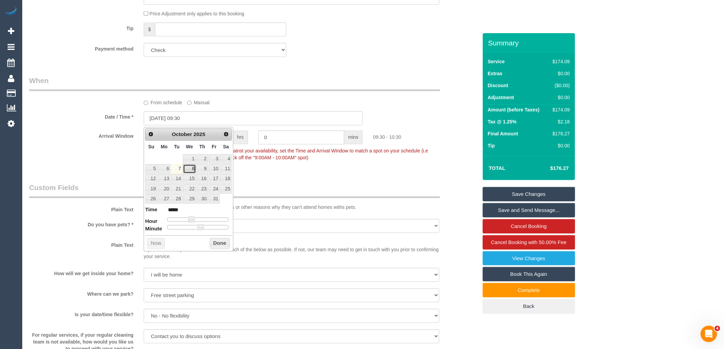
click at [190, 171] on link "8" at bounding box center [189, 169] width 13 height 9
type input "[DATE] 08:30"
type input "*****"
type input "[DATE] 07:30"
type input "*****"
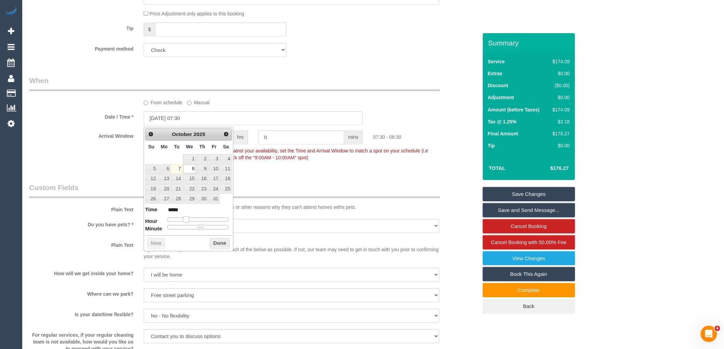
drag, startPoint x: 190, startPoint y: 217, endPoint x: 186, endPoint y: 220, distance: 4.9
click at [186, 220] on span at bounding box center [186, 220] width 6 height 6
type input "[DATE] 08:30"
type input "*****"
click at [189, 220] on span at bounding box center [189, 220] width 6 height 6
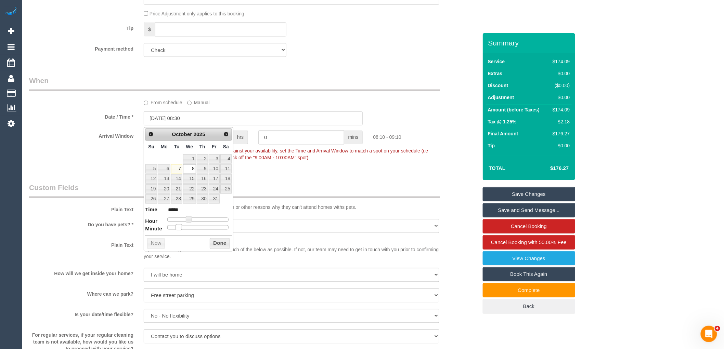
type input "[DATE] 08:05"
type input "*****"
type input "[DATE] 08:00"
type input "*****"
drag, startPoint x: 175, startPoint y: 227, endPoint x: 160, endPoint y: 225, distance: 14.9
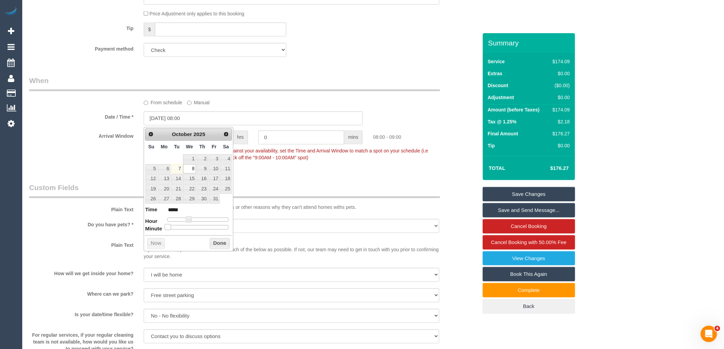
click at [160, 225] on dl "Time ***** Hour Minute Second Millisecond Microsecond Time Zone ***** ***** ***…" at bounding box center [188, 218] width 87 height 24
click at [215, 243] on button "Done" at bounding box center [220, 243] width 20 height 11
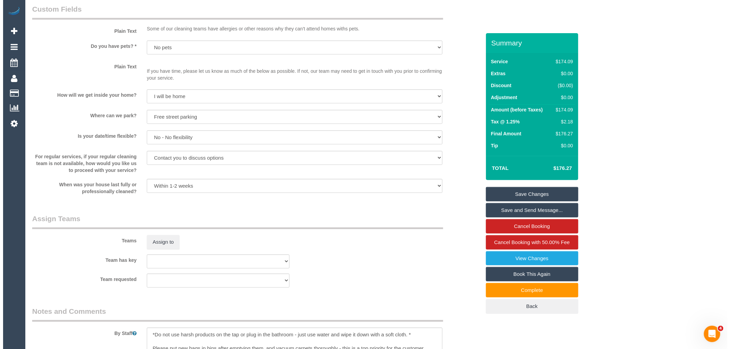
scroll to position [655, 0]
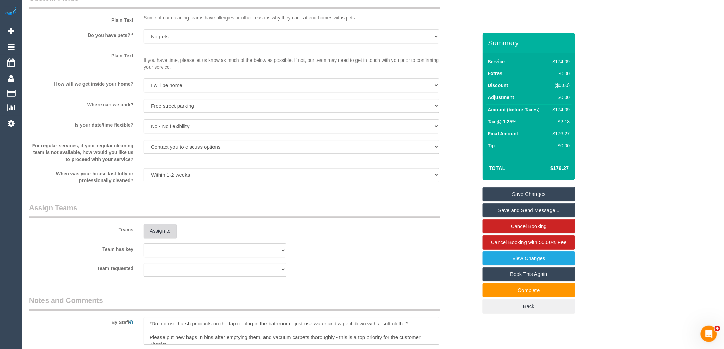
click at [156, 235] on button "Assign to" at bounding box center [160, 231] width 33 height 14
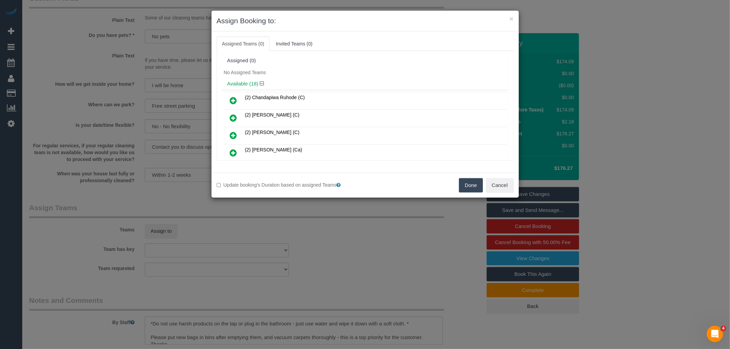
scroll to position [77, 0]
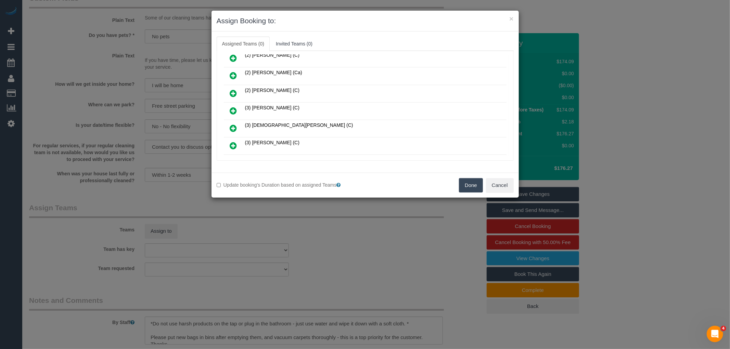
click at [236, 109] on icon at bounding box center [233, 111] width 7 height 8
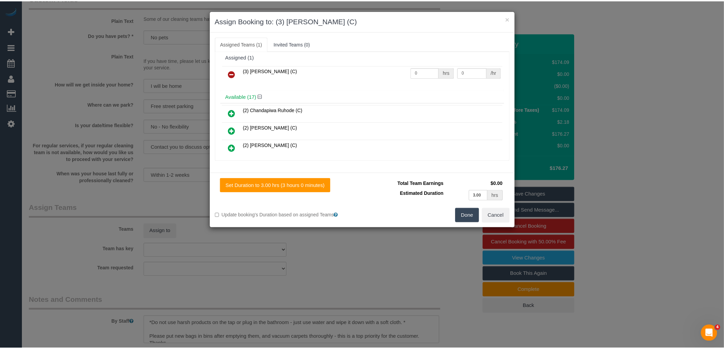
scroll to position [0, 0]
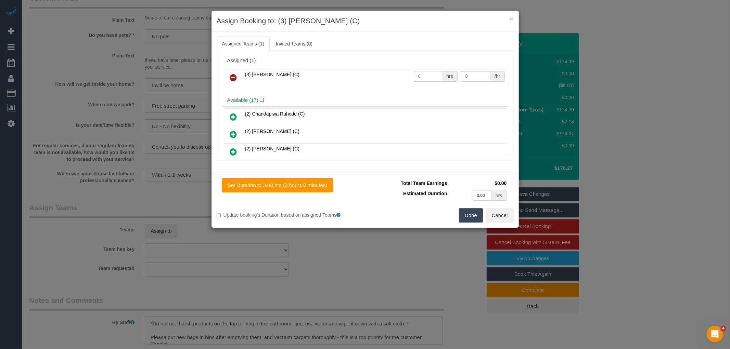
click at [423, 75] on input "0" at bounding box center [428, 76] width 28 height 11
type input "3"
type input "35"
click at [473, 214] on button "Done" at bounding box center [471, 215] width 24 height 14
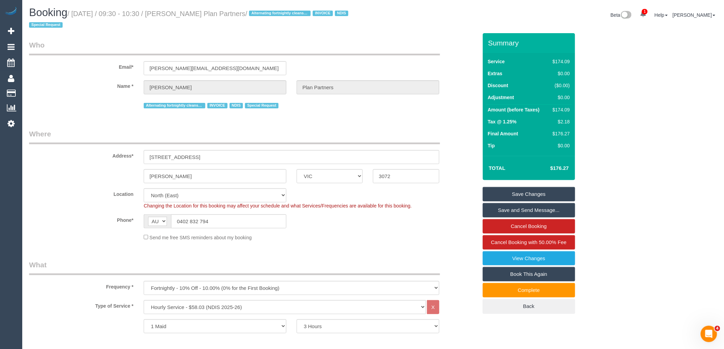
drag, startPoint x: 179, startPoint y: 13, endPoint x: 268, endPoint y: 13, distance: 88.6
click at [268, 13] on small "/ [DATE] / 09:30 - 10:30 / [PERSON_NAME] Plan Partners / Alternating fortnightl…" at bounding box center [189, 19] width 321 height 19
copy small "[PERSON_NAME] Plan Partners"
click at [529, 193] on link "Save Changes" at bounding box center [529, 194] width 92 height 14
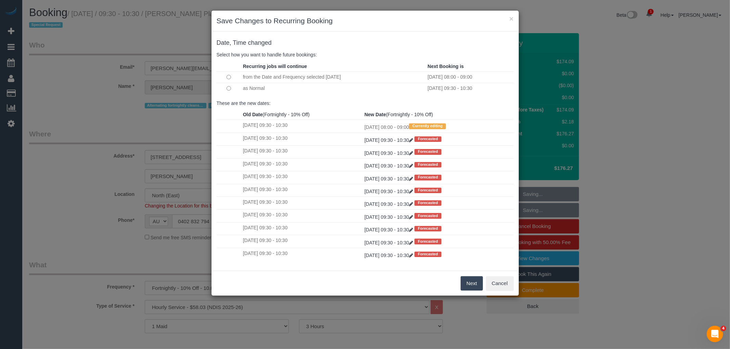
click at [473, 286] on button "Next" at bounding box center [472, 283] width 22 height 14
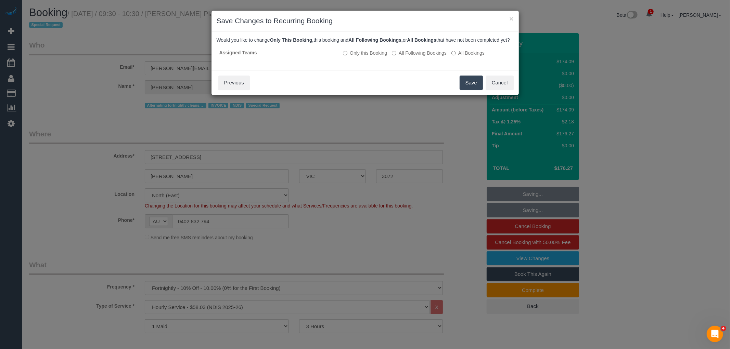
click at [469, 89] on button "Save" at bounding box center [471, 83] width 23 height 14
